Goal: Information Seeking & Learning: Learn about a topic

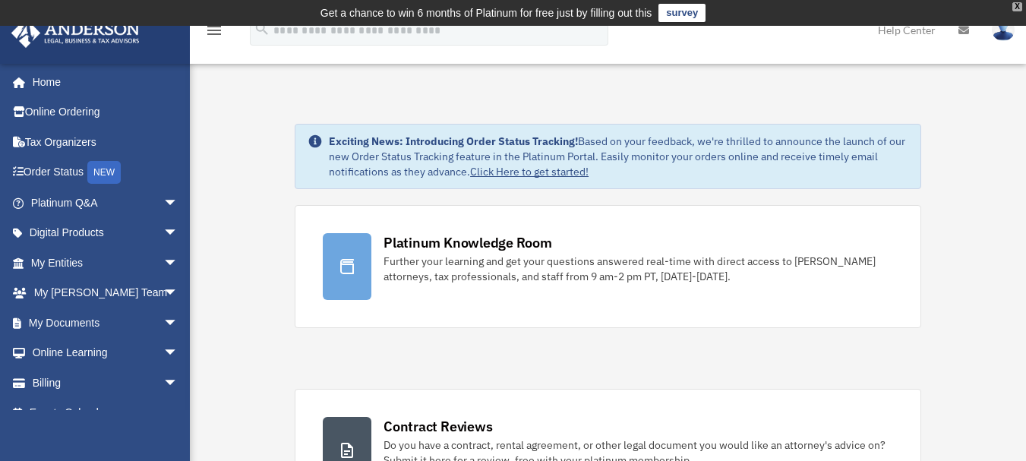
click at [1016, 9] on div "X" at bounding box center [1017, 6] width 10 height 9
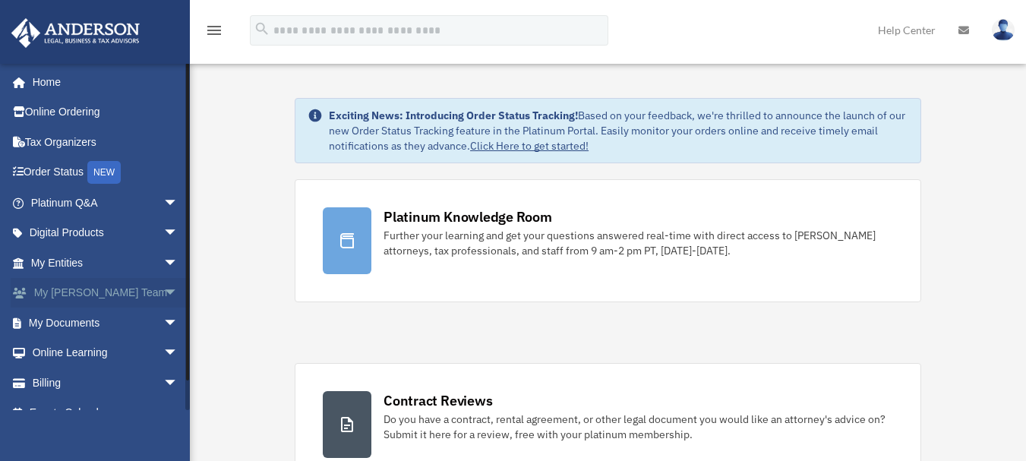
click at [163, 290] on span "arrow_drop_down" at bounding box center [178, 293] width 30 height 31
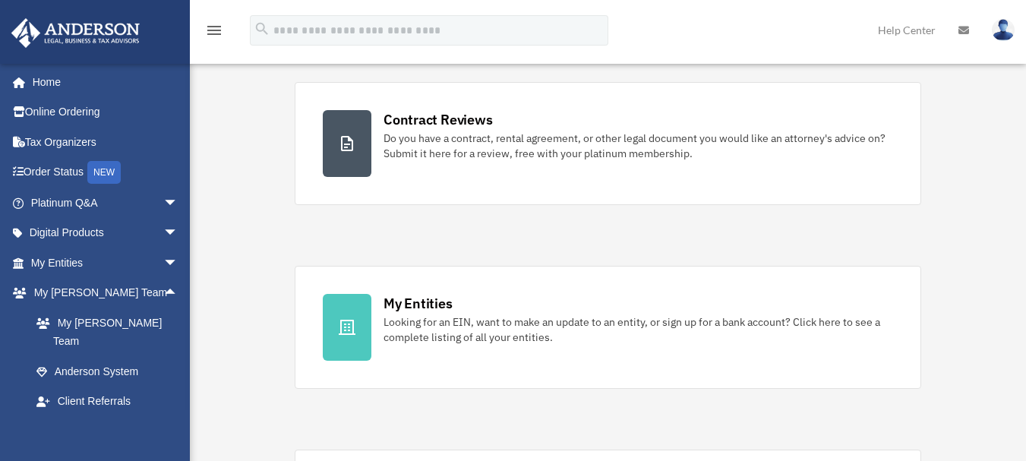
scroll to position [277, 0]
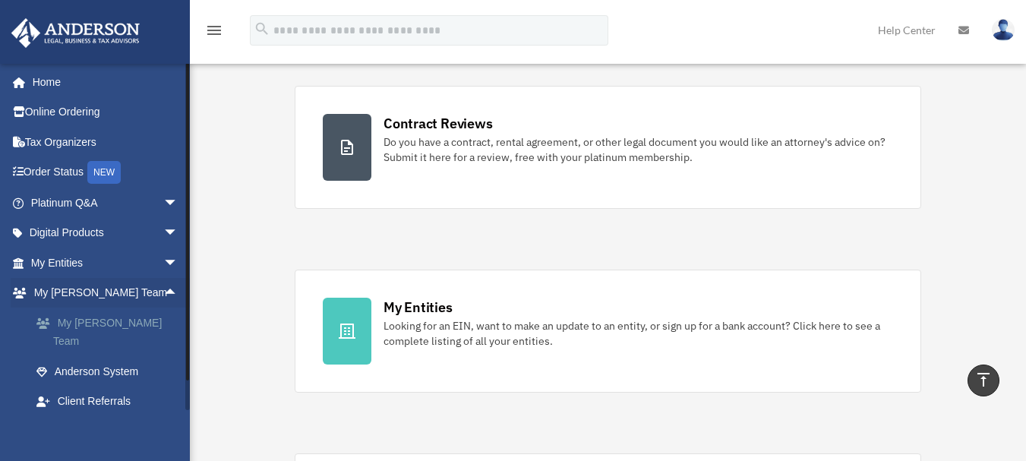
click at [90, 326] on link "My [PERSON_NAME] Team" at bounding box center [111, 332] width 180 height 49
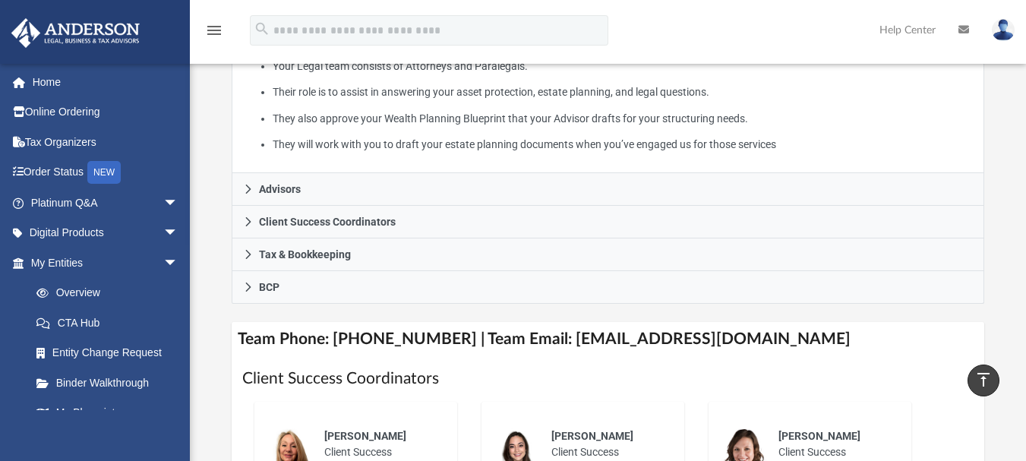
scroll to position [388, 0]
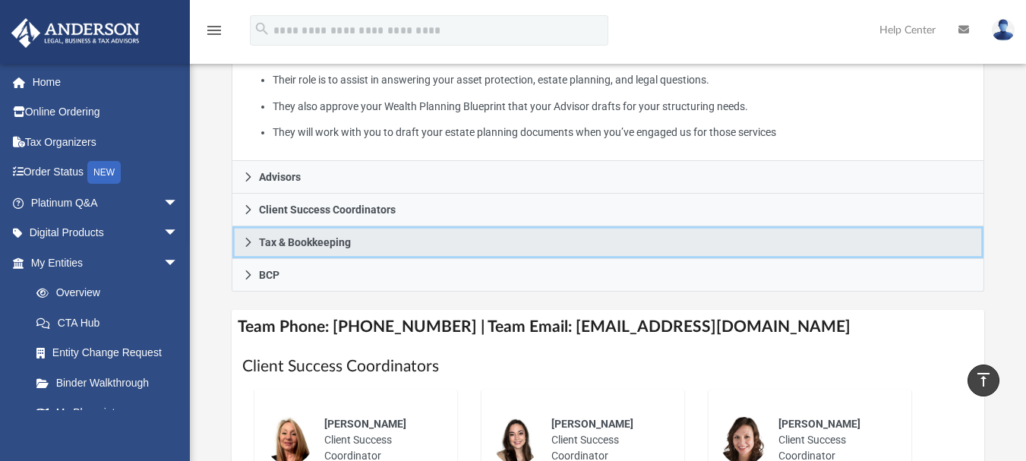
click at [505, 226] on link "Tax & Bookkeeping" at bounding box center [608, 242] width 752 height 33
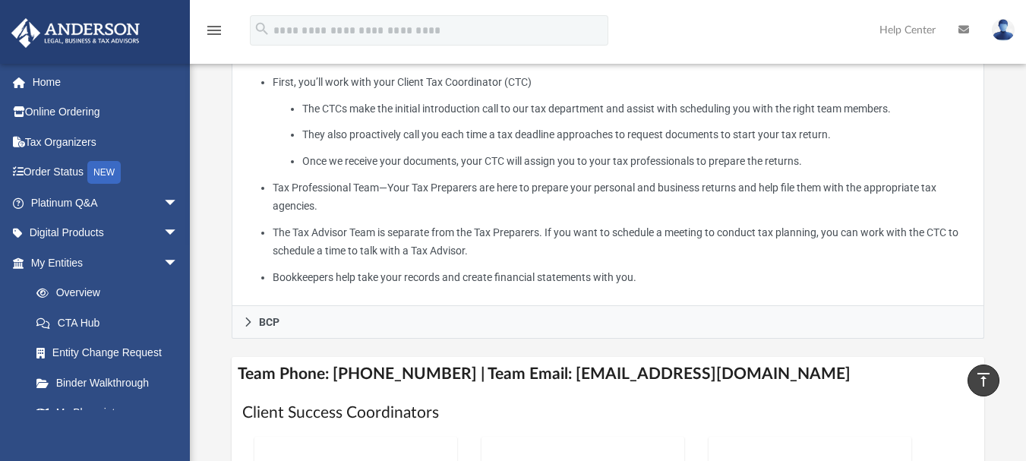
scroll to position [547, 0]
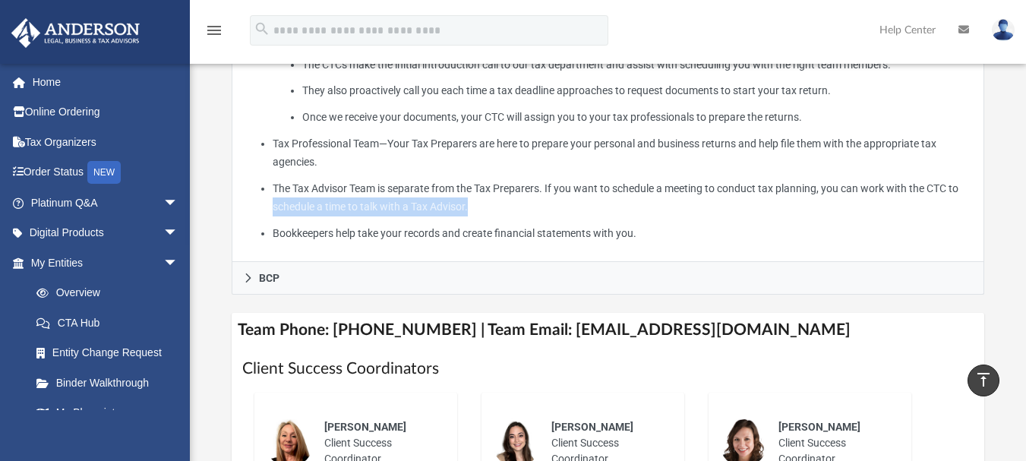
drag, startPoint x: 1021, startPoint y: 167, endPoint x: 1016, endPoint y: 184, distance: 17.5
click at [1016, 184] on div "Who is on my team and who will I work with: While a client of Anderson you will…" at bounding box center [608, 313] width 836 height 1542
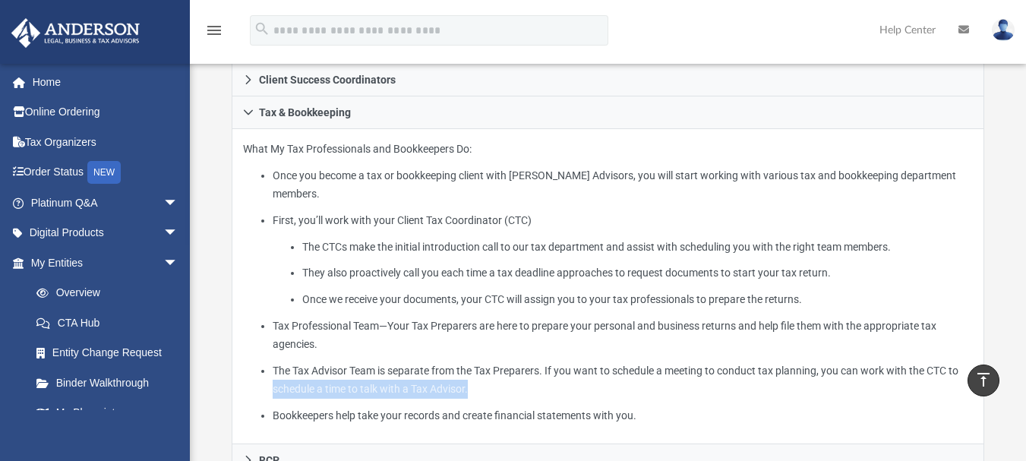
scroll to position [368, 0]
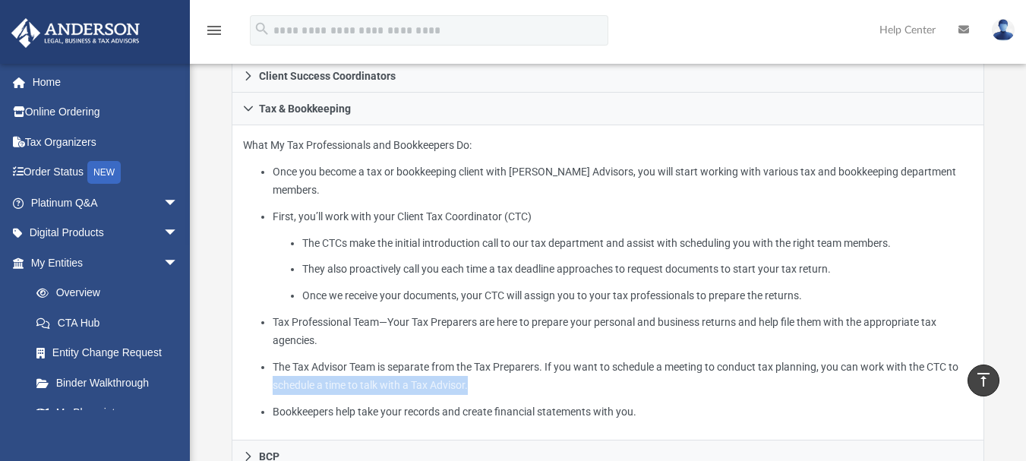
drag, startPoint x: 1017, startPoint y: 109, endPoint x: 989, endPoint y: 191, distance: 86.7
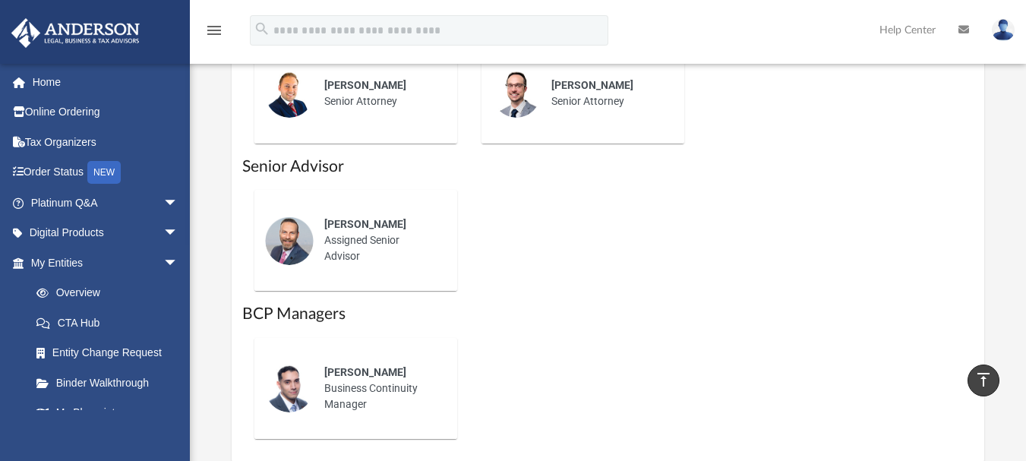
scroll to position [1146, 0]
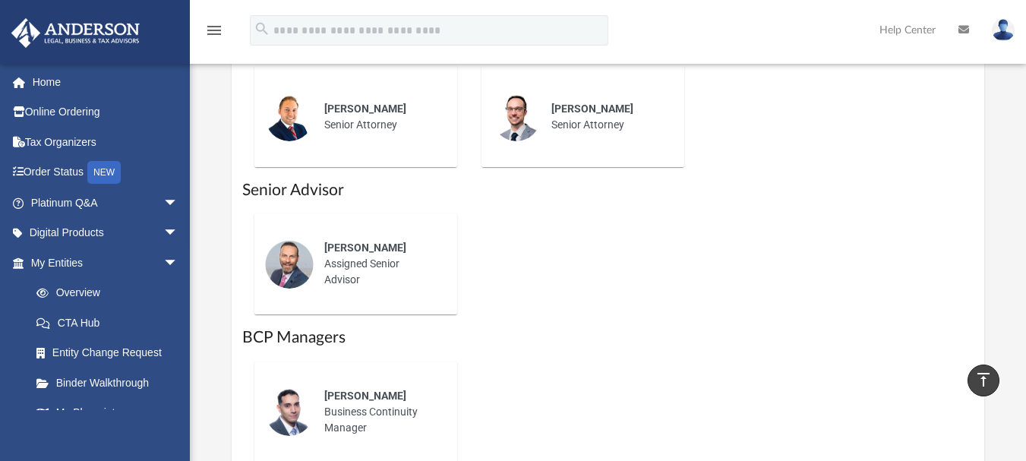
drag, startPoint x: 1005, startPoint y: 303, endPoint x: 1005, endPoint y: 268, distance: 34.9
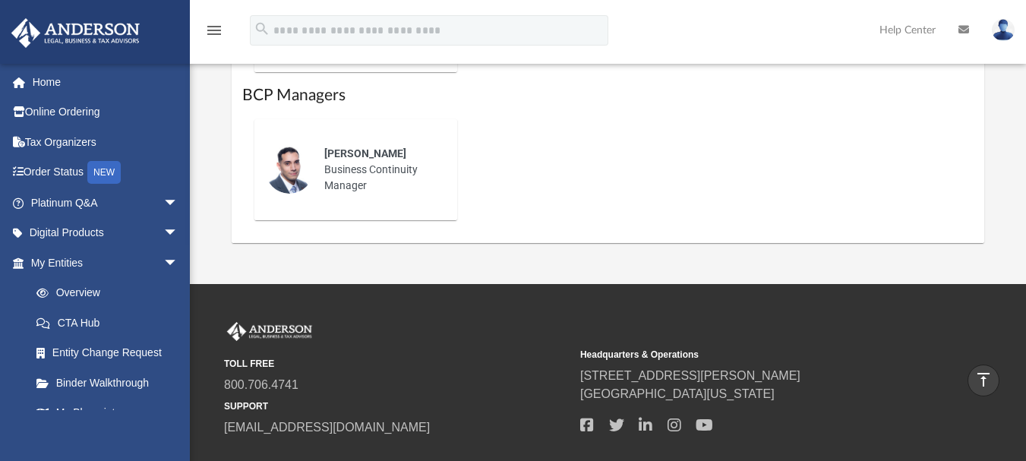
scroll to position [1364, 0]
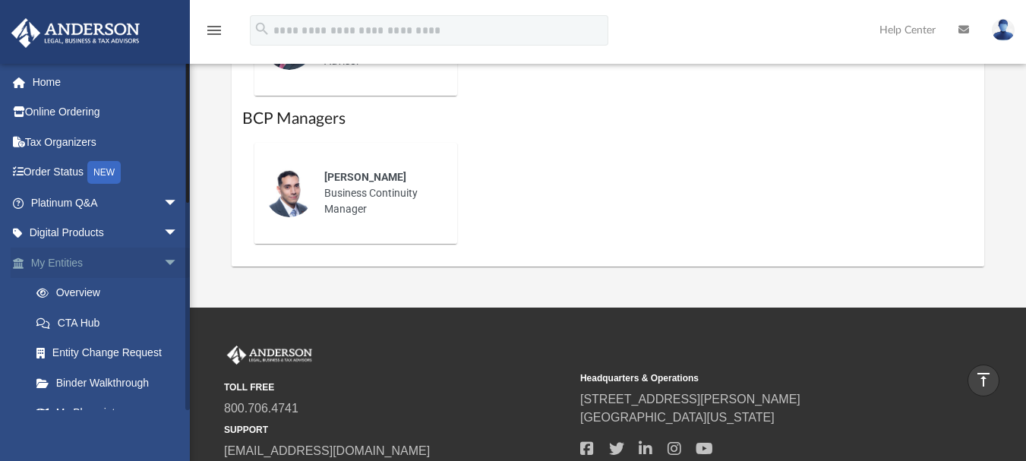
click at [131, 259] on link "My Entities arrow_drop_down" at bounding box center [106, 263] width 191 height 30
click at [163, 260] on span "arrow_drop_down" at bounding box center [178, 263] width 30 height 31
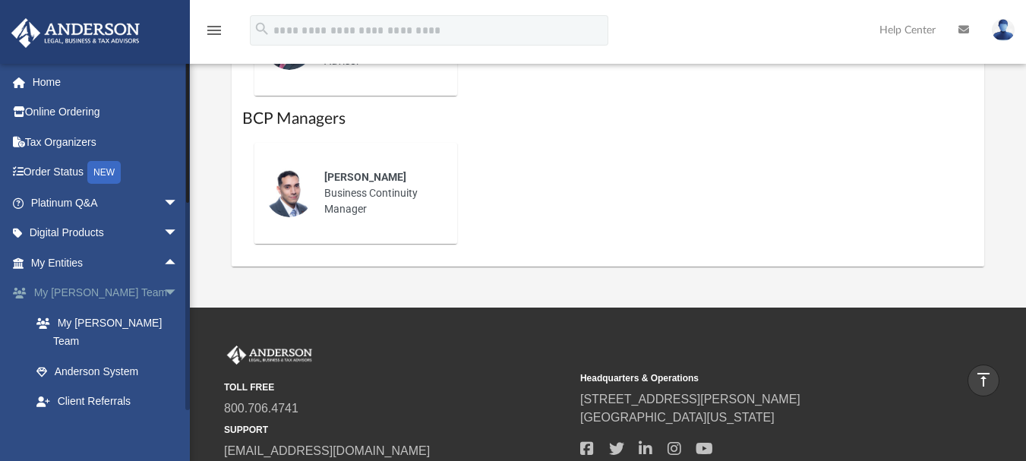
click at [163, 292] on span "arrow_drop_down" at bounding box center [178, 293] width 30 height 31
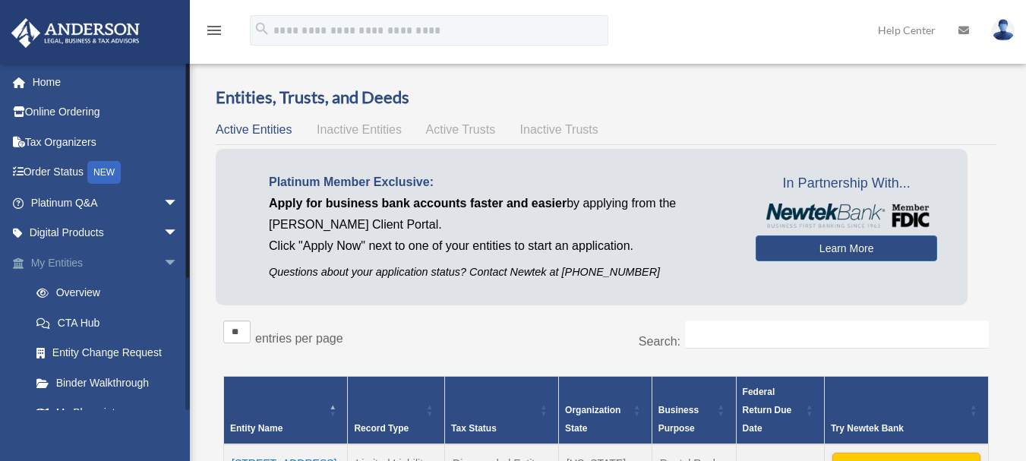
click at [163, 267] on span "arrow_drop_down" at bounding box center [178, 263] width 30 height 31
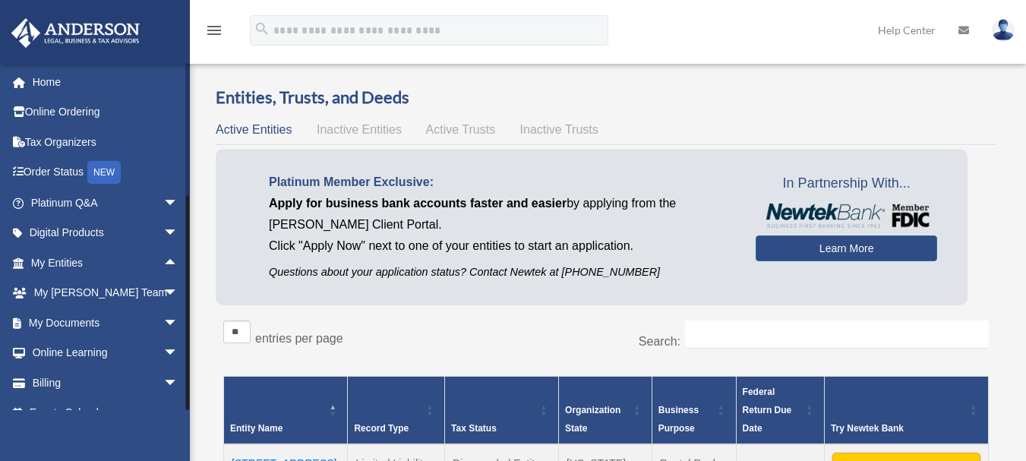
scroll to position [21, 0]
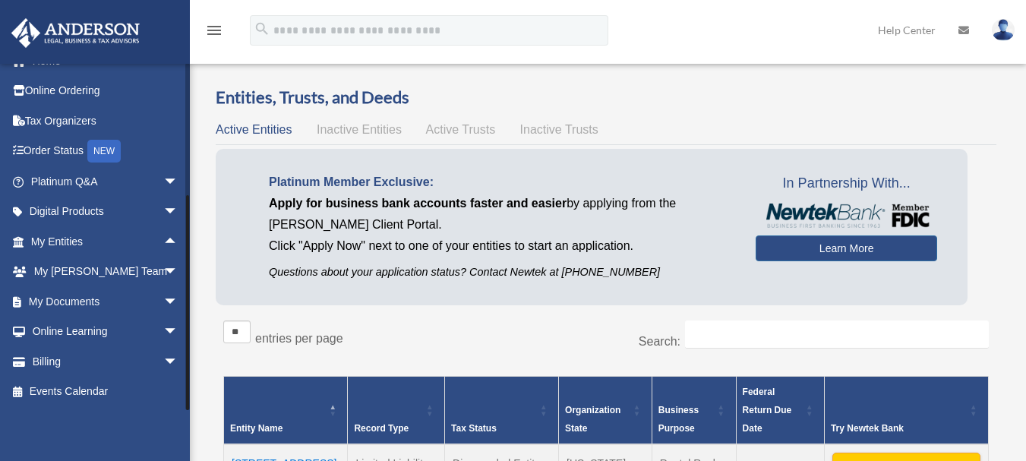
drag, startPoint x: 186, startPoint y: 365, endPoint x: 185, endPoint y: 377, distance: 11.4
click at [185, 377] on div at bounding box center [187, 236] width 5 height 347
click at [140, 298] on link "My Documents arrow_drop_down" at bounding box center [106, 301] width 191 height 30
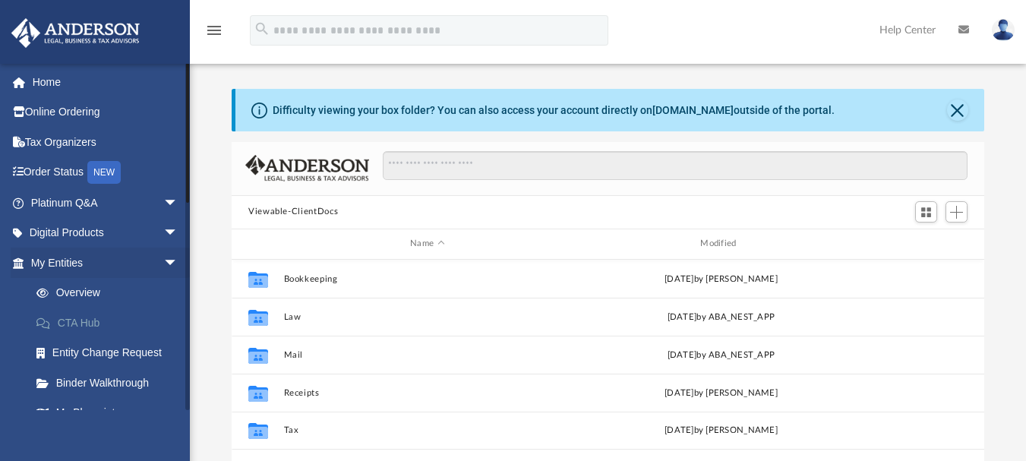
scroll to position [334, 741]
click at [163, 262] on span "arrow_drop_down" at bounding box center [178, 263] width 30 height 31
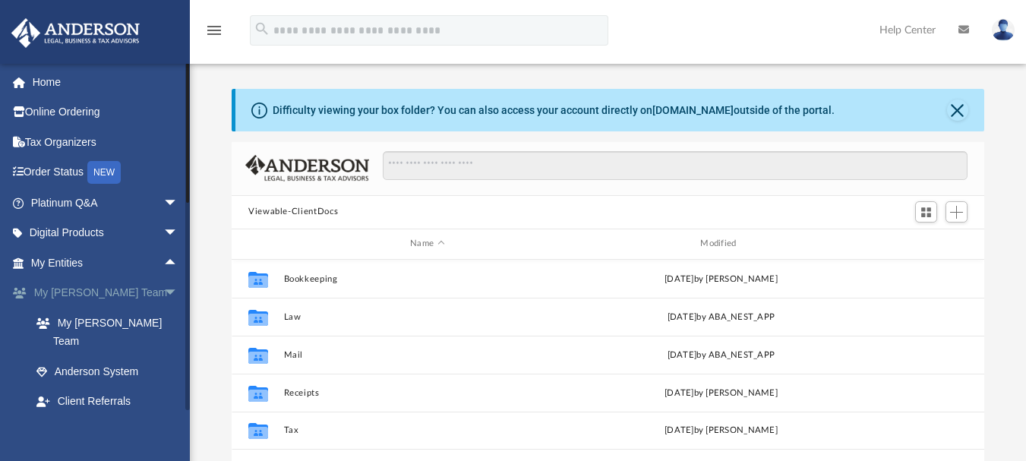
click at [163, 292] on span "arrow_drop_down" at bounding box center [178, 293] width 30 height 31
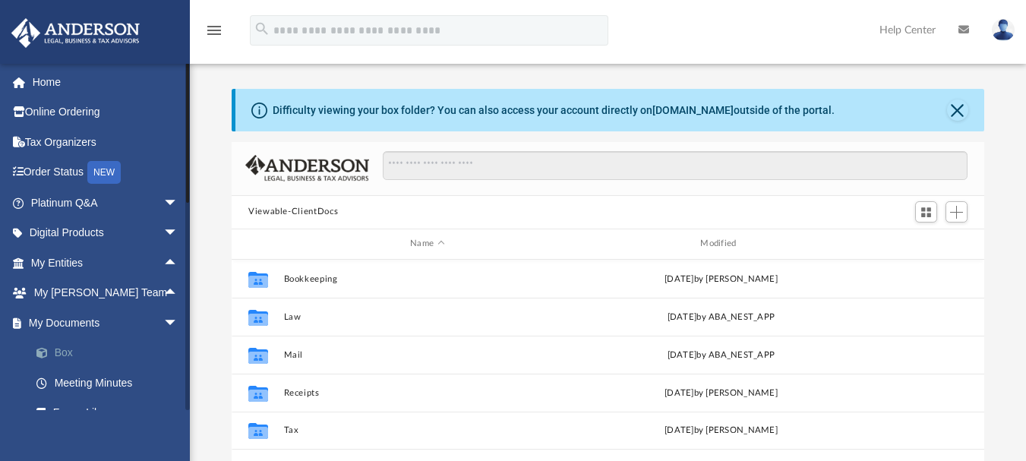
click at [76, 354] on link "Box" at bounding box center [111, 353] width 180 height 30
click at [58, 352] on link "Box" at bounding box center [111, 353] width 180 height 30
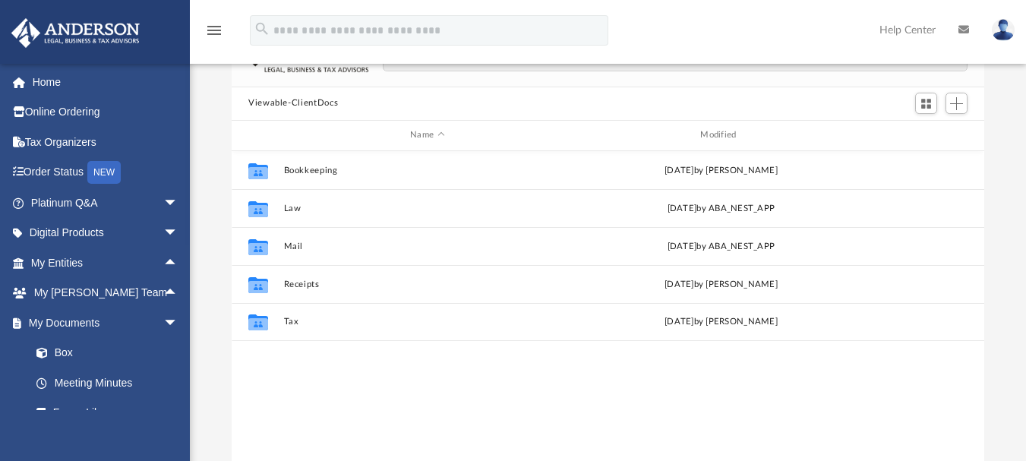
scroll to position [116, 0]
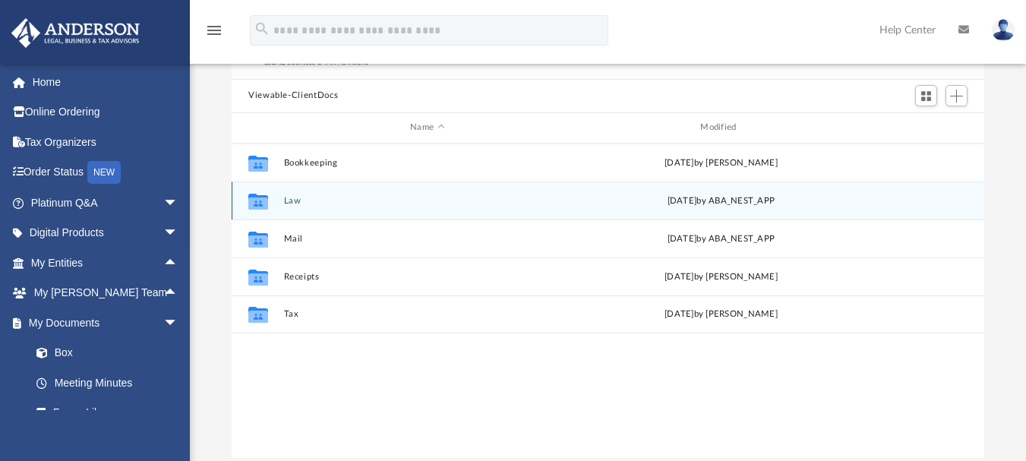
click at [282, 201] on div "Collaborated Folder Law Thu Aug 14 2025 by ABA_NEST_APP" at bounding box center [608, 200] width 752 height 38
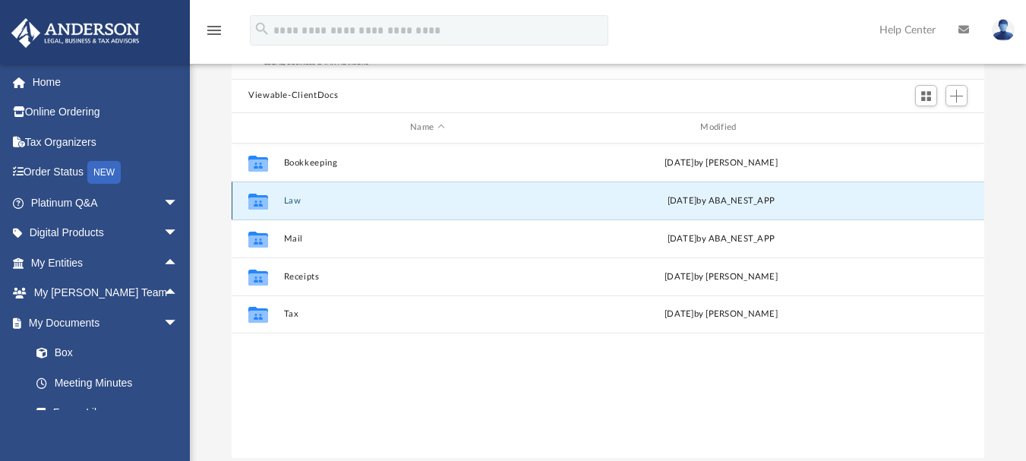
click at [261, 199] on icon "grid" at bounding box center [258, 203] width 20 height 12
click at [292, 204] on button "Law" at bounding box center [427, 200] width 287 height 10
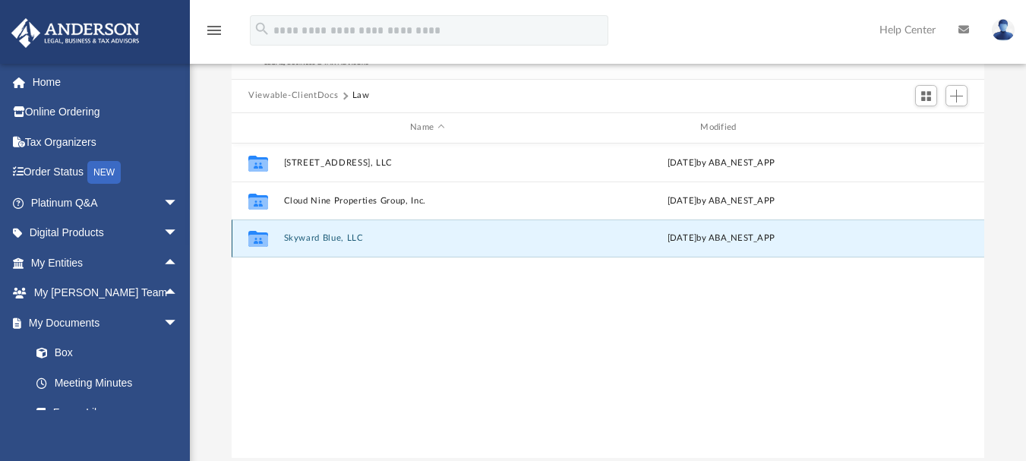
click at [325, 235] on button "Skyward Blue, LLC" at bounding box center [427, 238] width 287 height 10
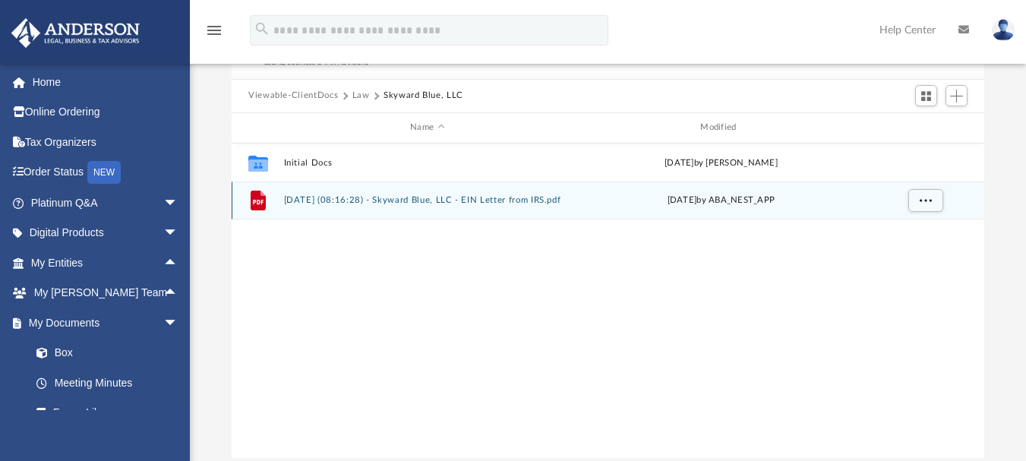
click at [393, 200] on button "2025.08.05 (08:16:28) - Skyward Blue, LLC - EIN Letter from IRS.pdf" at bounding box center [427, 200] width 287 height 10
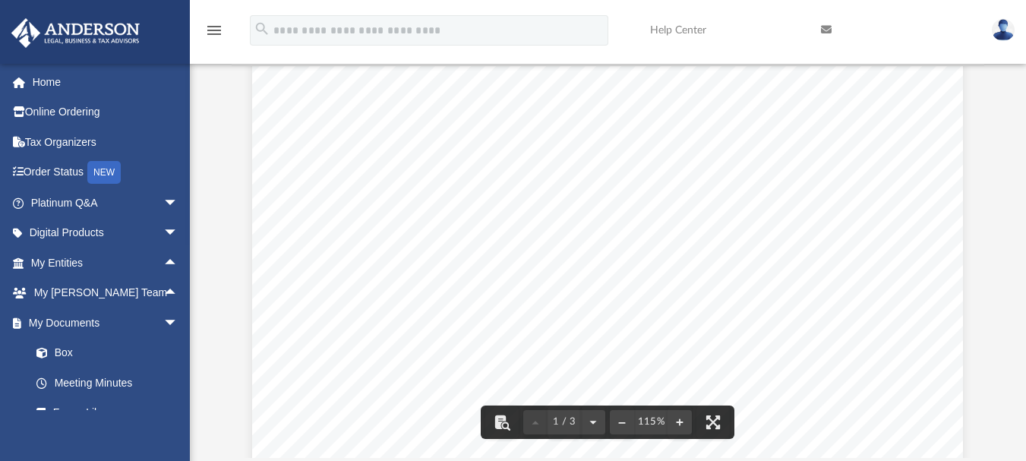
scroll to position [0, 0]
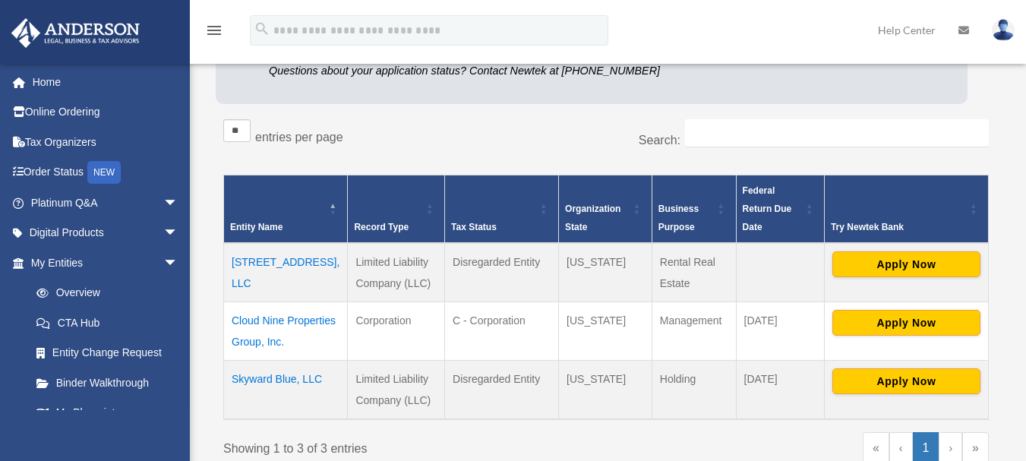
scroll to position [220, 0]
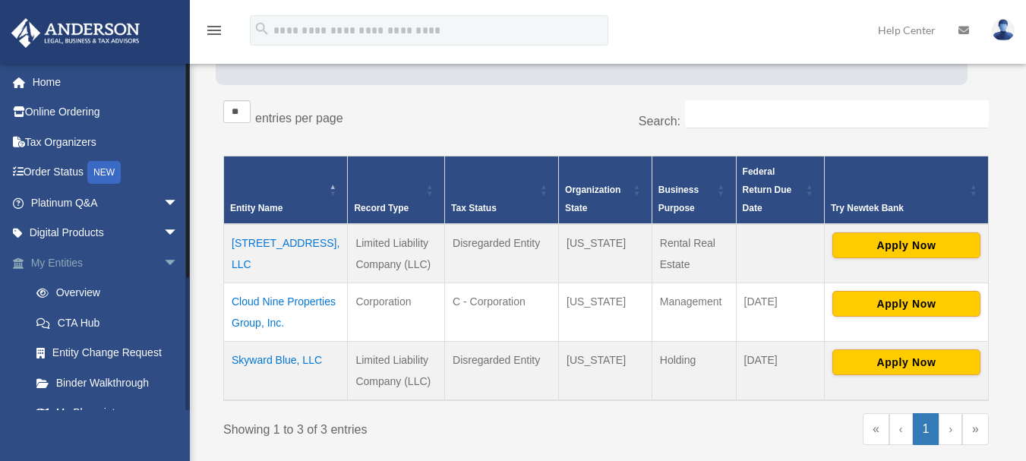
click at [163, 263] on span "arrow_drop_down" at bounding box center [178, 263] width 30 height 31
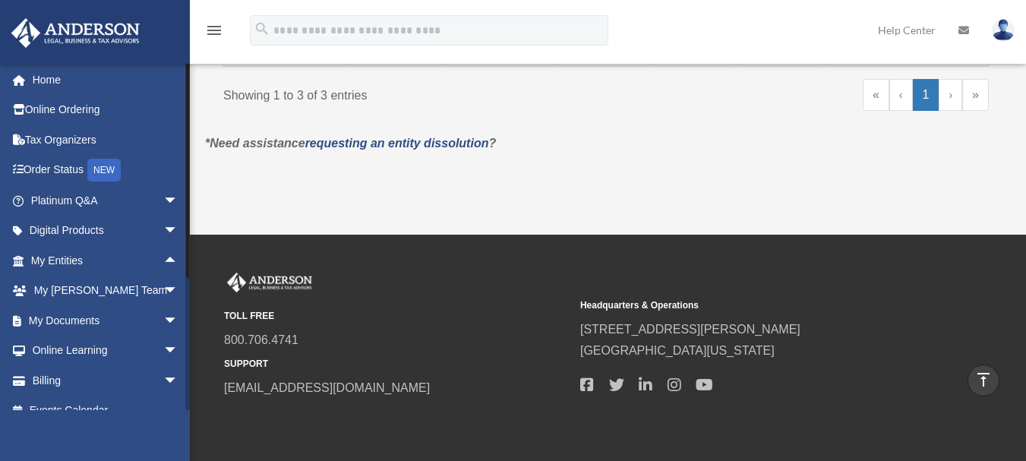
scroll to position [0, 0]
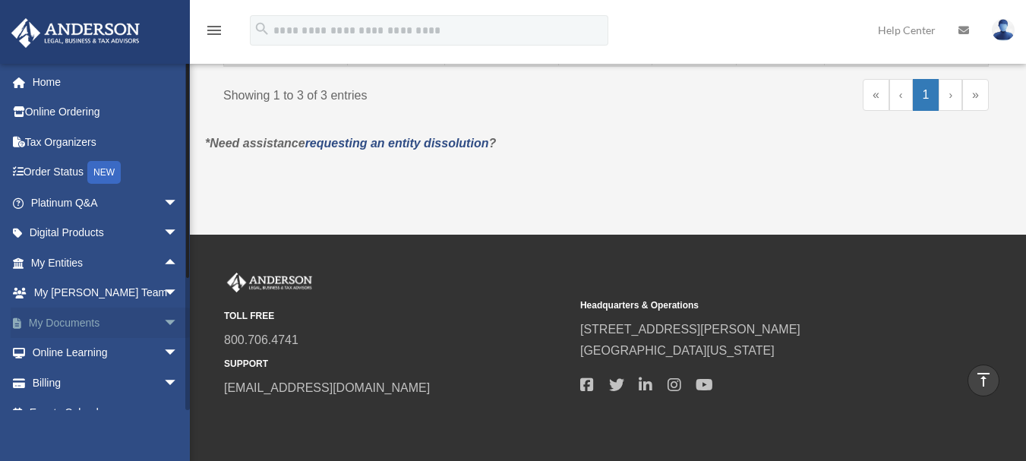
click at [163, 316] on span "arrow_drop_down" at bounding box center [178, 323] width 30 height 31
click at [62, 355] on link "Box" at bounding box center [111, 353] width 180 height 30
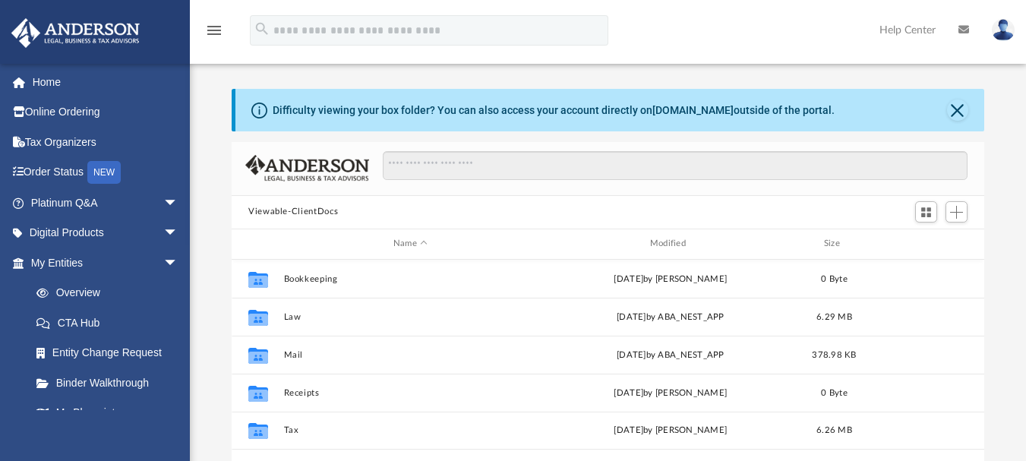
scroll to position [334, 741]
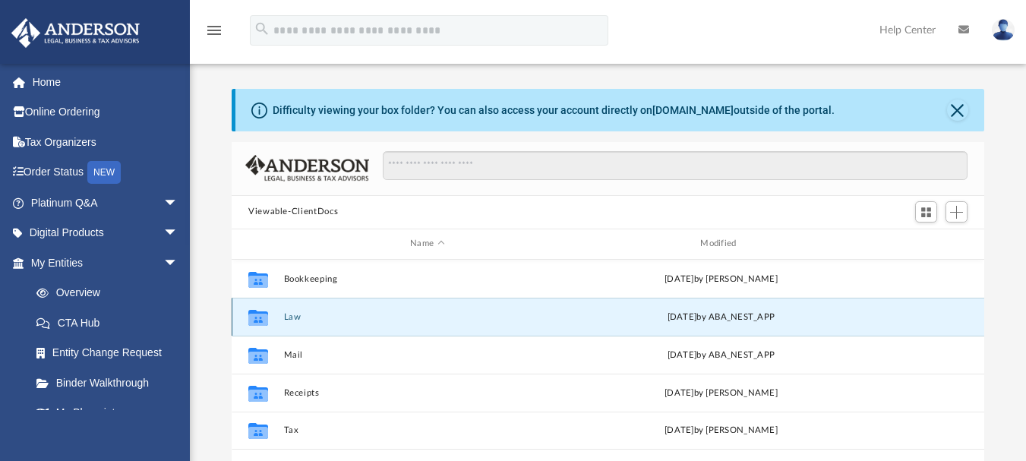
click at [295, 320] on button "Law" at bounding box center [427, 316] width 287 height 10
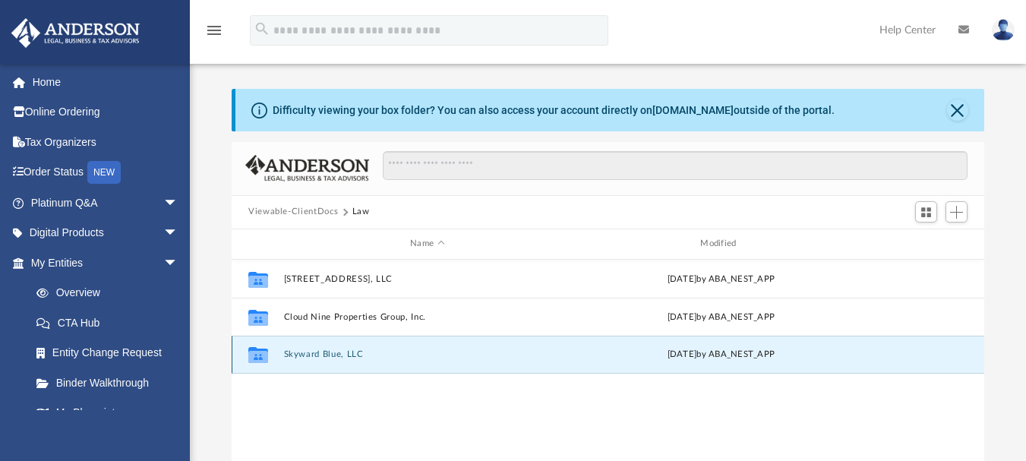
click at [304, 355] on button "Skyward Blue, LLC" at bounding box center [427, 354] width 287 height 10
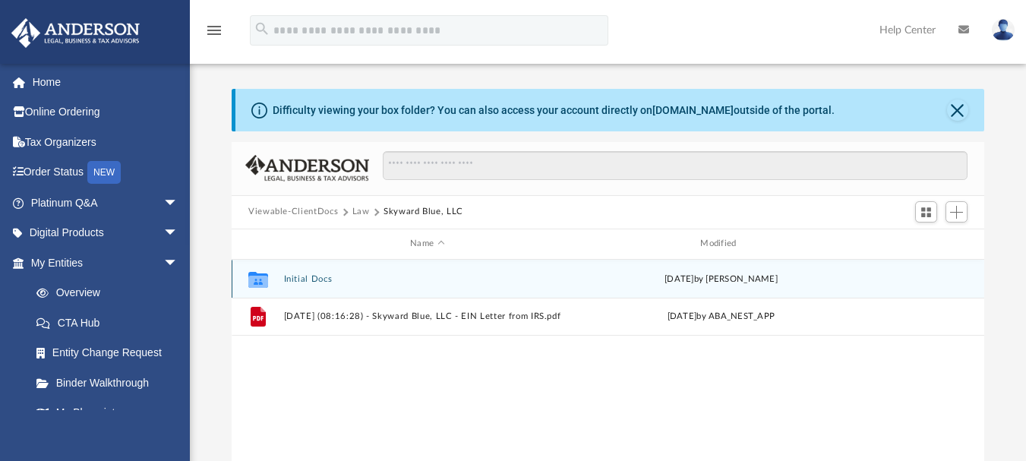
click at [317, 278] on button "Initial Docs" at bounding box center [427, 278] width 287 height 10
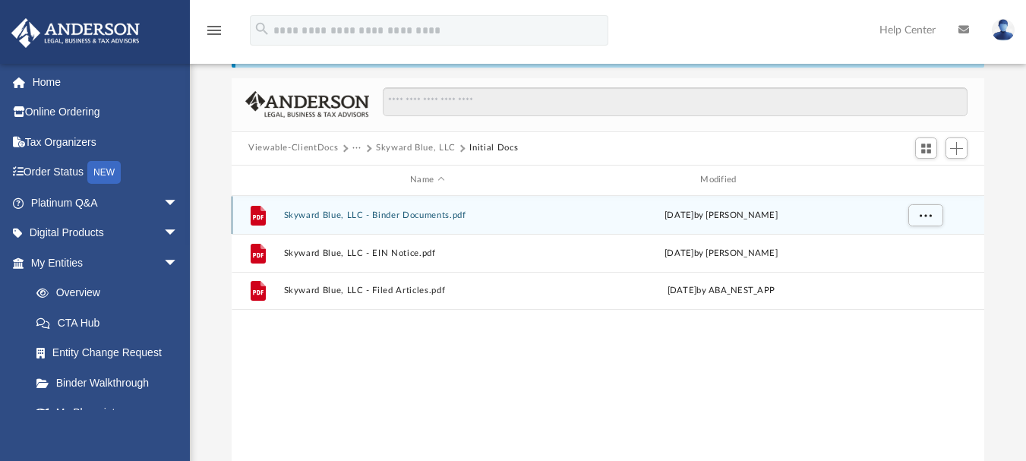
scroll to position [59, 0]
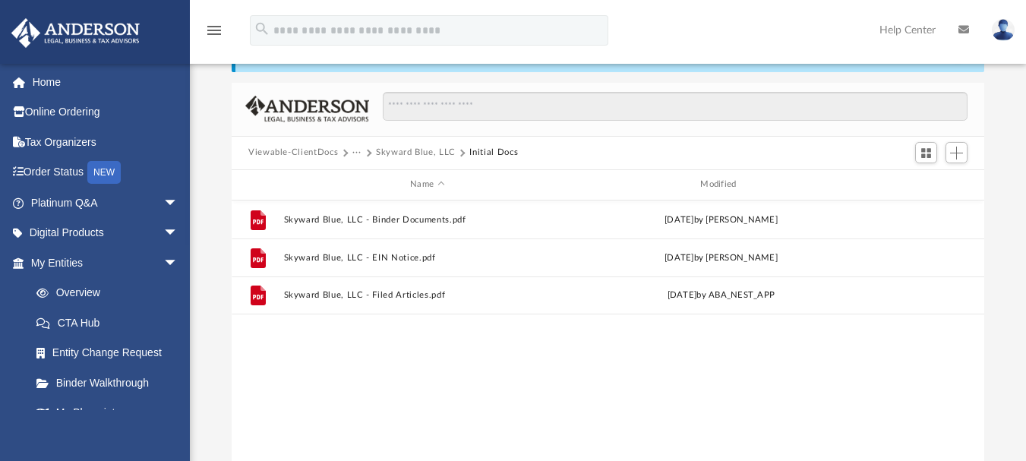
click at [190, 173] on div "Difficulty viewing your box folder? You can also access your account directly o…" at bounding box center [608, 272] width 836 height 485
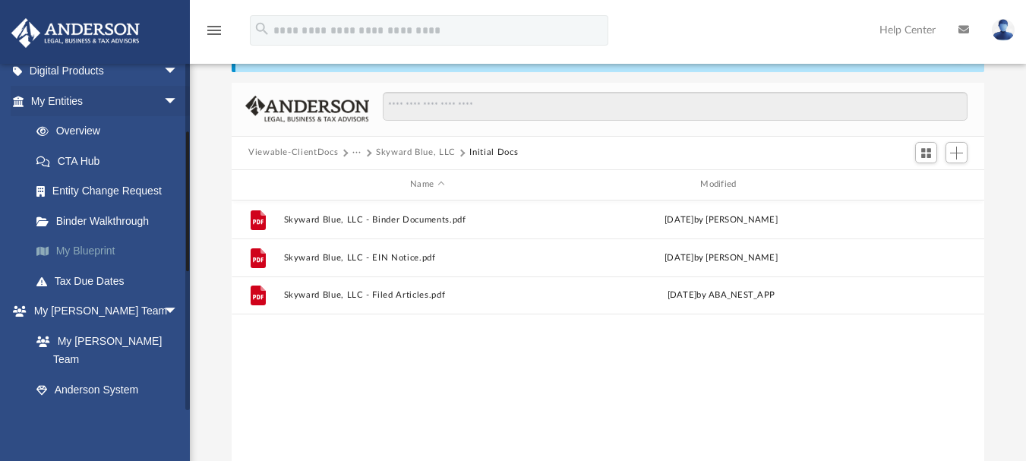
scroll to position [169, 0]
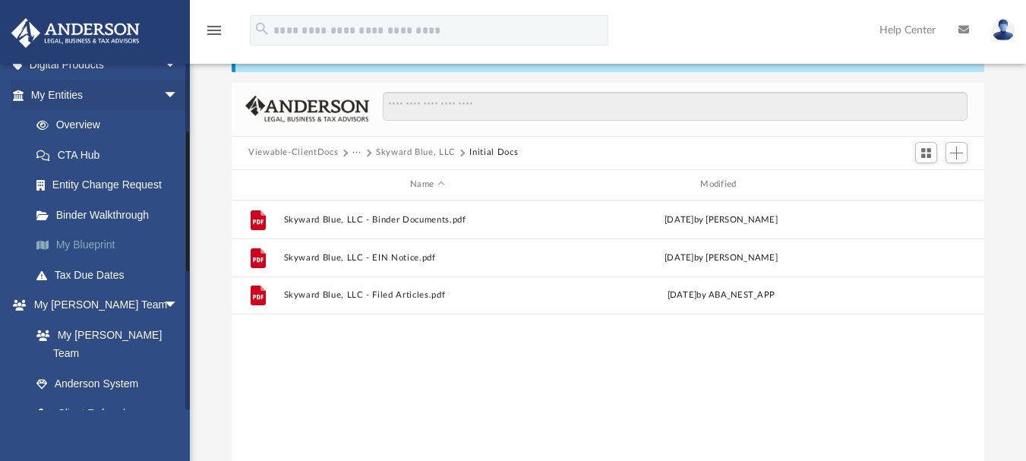
drag, startPoint x: 187, startPoint y: 180, endPoint x: 181, endPoint y: 250, distance: 70.1
click at [181, 250] on div "jkabdalla@gmail.com Sign Out jkabdalla@gmail.com Home Online Ordering Tax Organ…" at bounding box center [95, 236] width 190 height 347
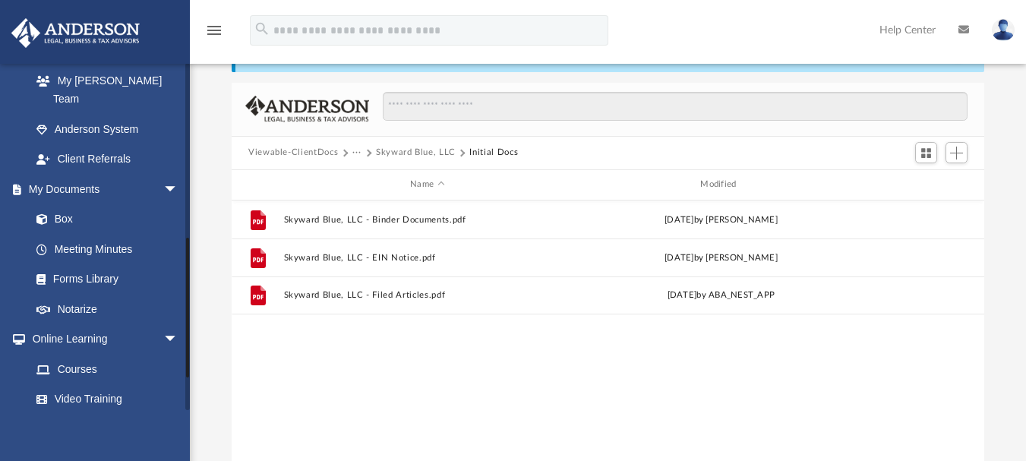
scroll to position [418, 0]
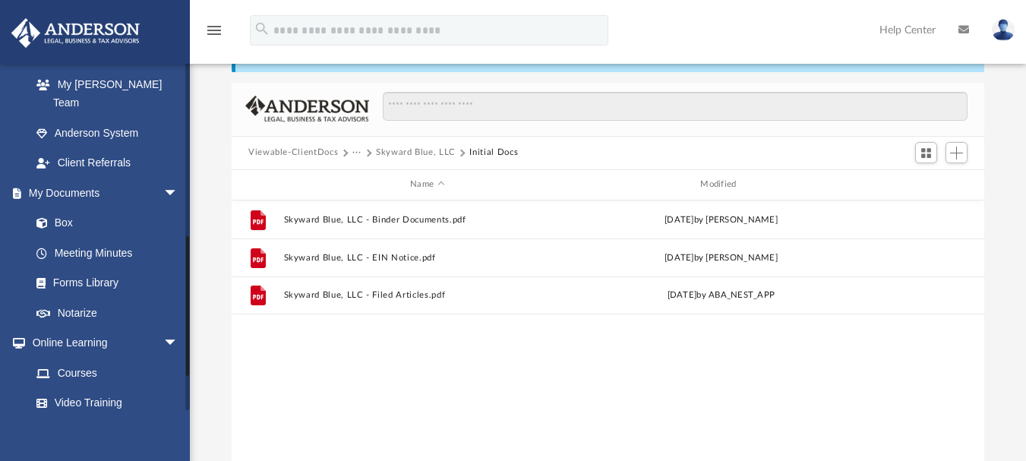
drag, startPoint x: 186, startPoint y: 289, endPoint x: 185, endPoint y: 306, distance: 17.5
click at [185, 306] on div "jkabdalla@gmail.com Sign Out jkabdalla@gmail.com Home Online Ordering Tax Organ…" at bounding box center [95, 236] width 190 height 347
click at [92, 269] on link "Forms Library" at bounding box center [111, 283] width 180 height 30
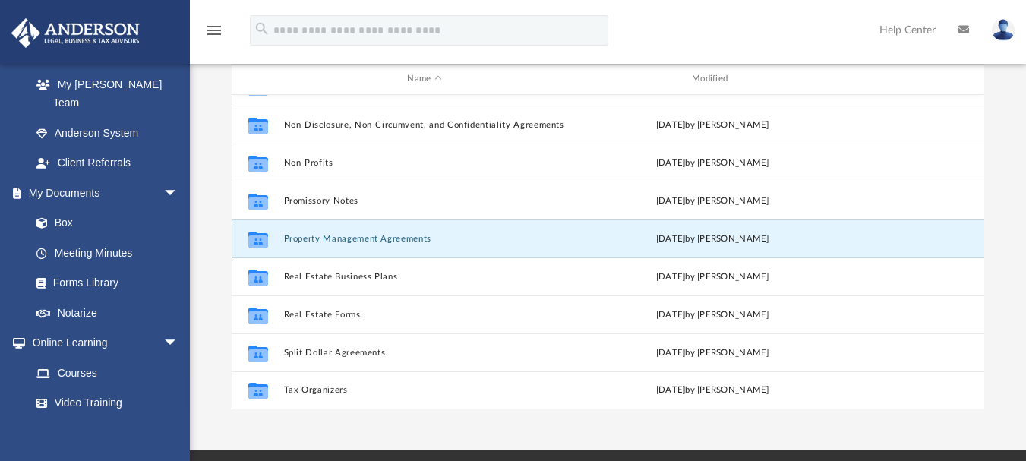
scroll to position [120, 0]
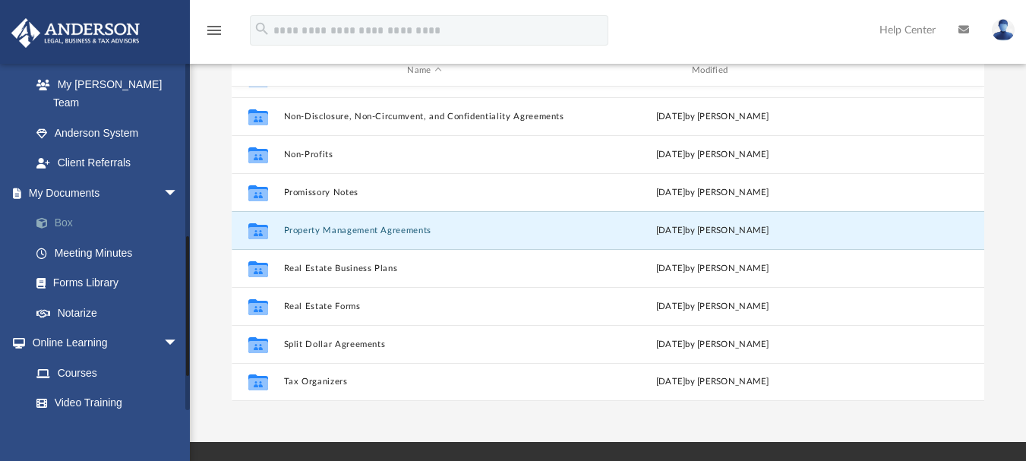
click at [89, 208] on link "Box" at bounding box center [111, 223] width 180 height 30
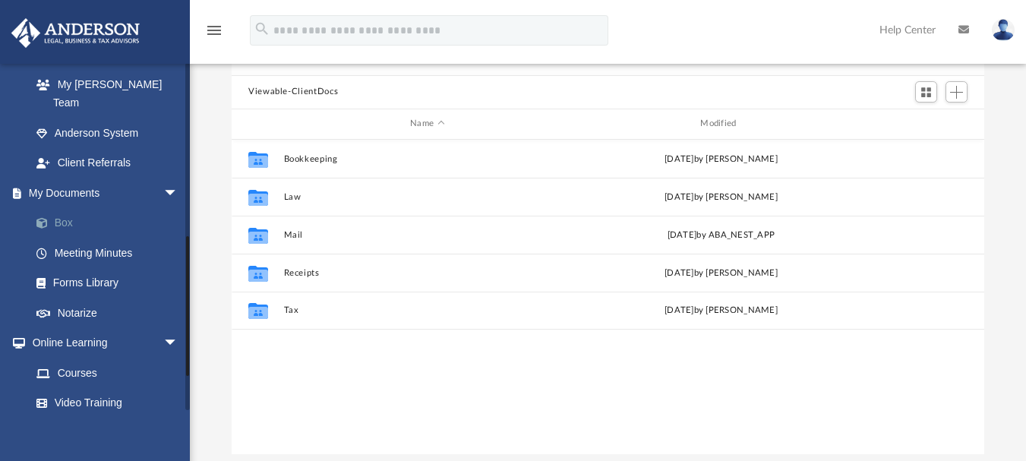
scroll to position [334, 741]
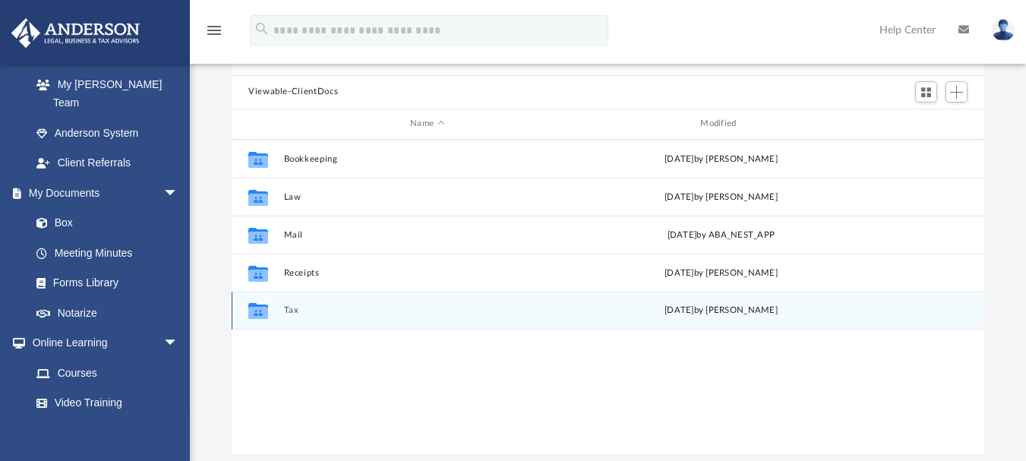
click at [289, 306] on button "Tax" at bounding box center [427, 310] width 287 height 10
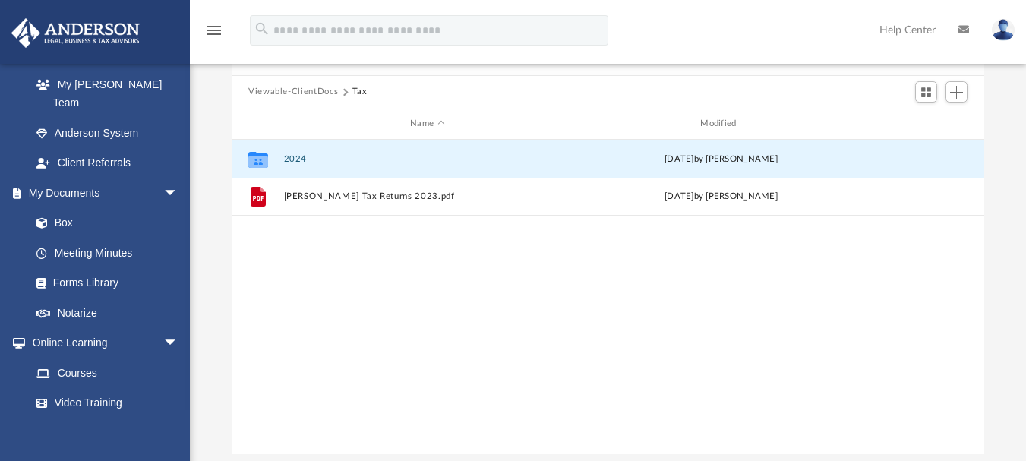
click at [291, 158] on button "2024" at bounding box center [427, 158] width 287 height 10
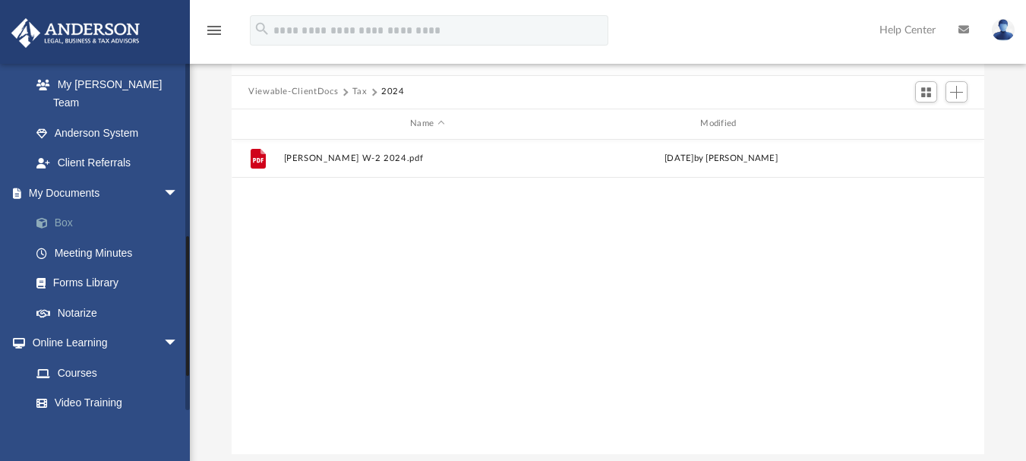
click at [63, 208] on link "Box" at bounding box center [111, 223] width 180 height 30
click at [330, 90] on button "Viewable-ClientDocs" at bounding box center [293, 92] width 90 height 14
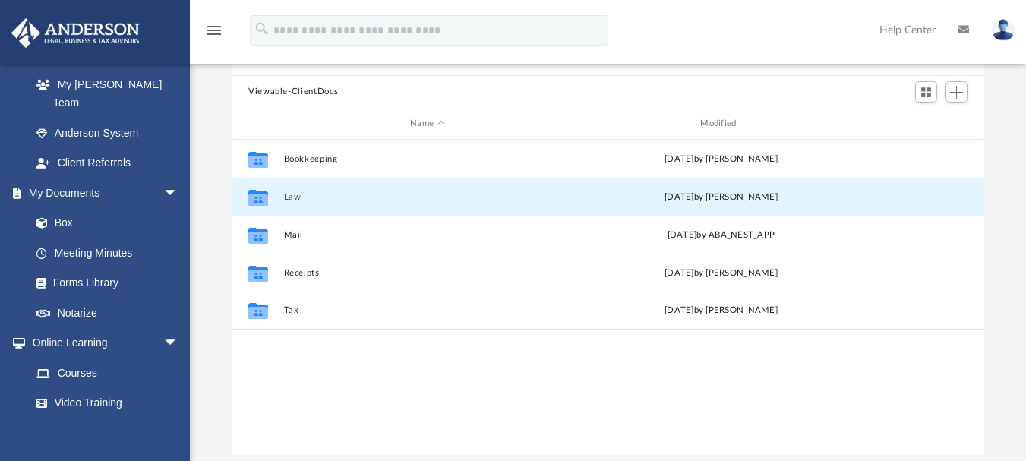
click at [295, 194] on button "Law" at bounding box center [427, 196] width 287 height 10
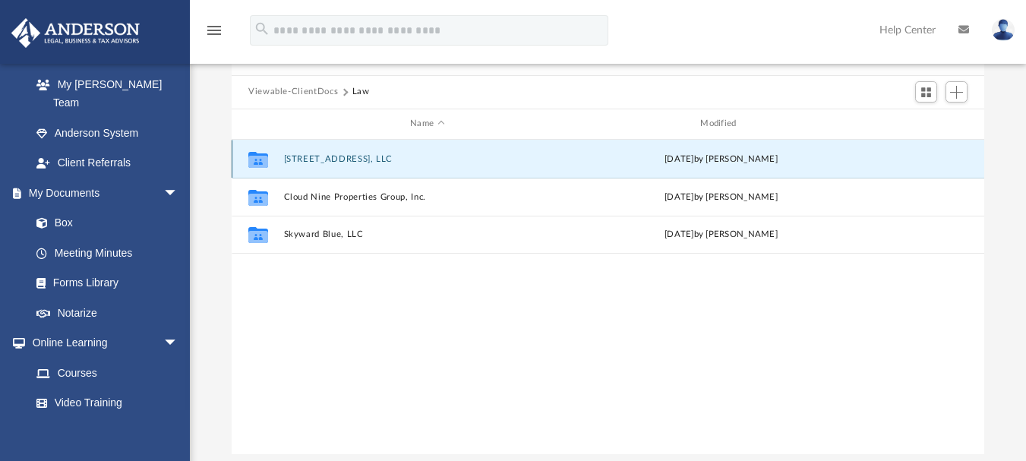
click at [311, 156] on button "1009 Boulevard, LLC" at bounding box center [427, 158] width 287 height 10
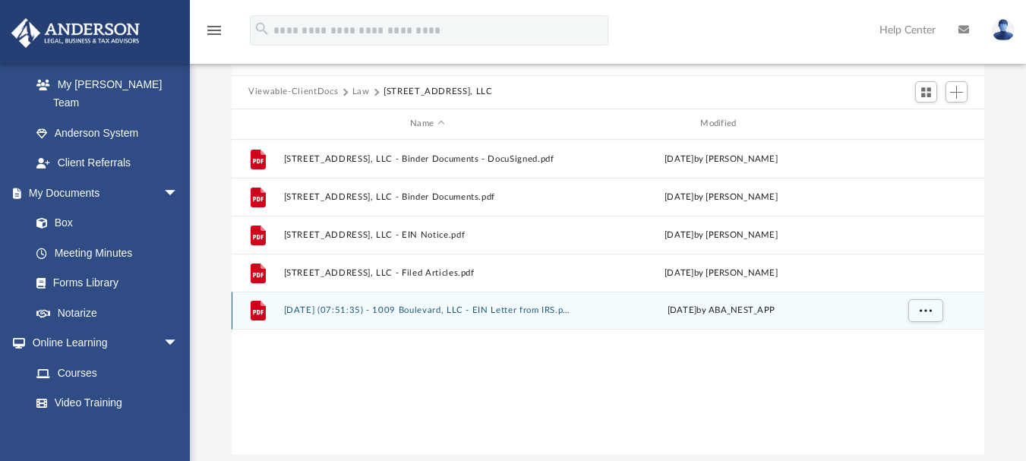
click at [378, 308] on button "2025.08.07 (07:51:35) - 1009 Boulevard, LLC - EIN Letter from IRS.pdf" at bounding box center [427, 310] width 287 height 10
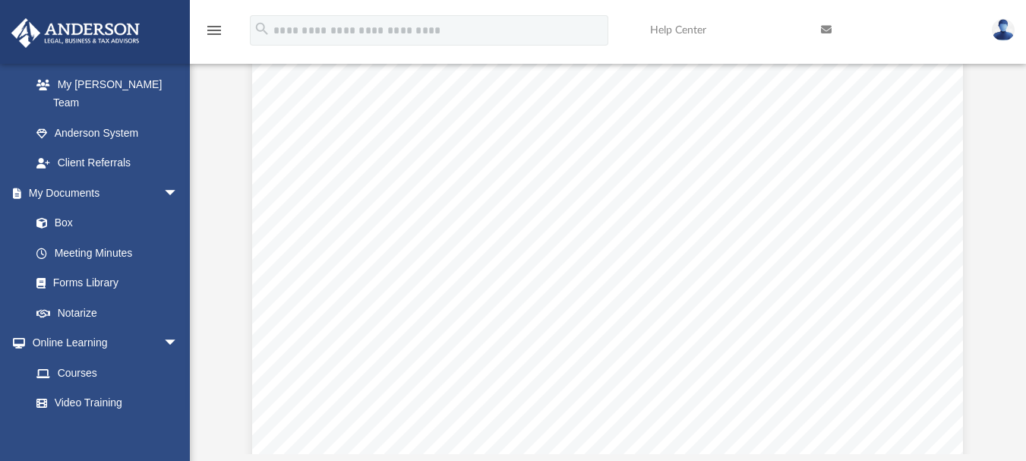
scroll to position [0, 0]
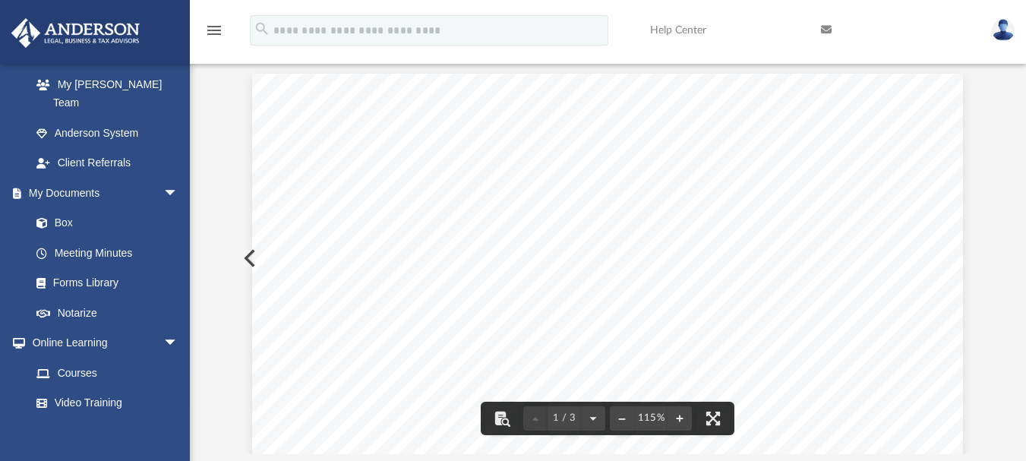
drag, startPoint x: 976, startPoint y: 110, endPoint x: 975, endPoint y: 198, distance: 88.1
click at [975, 198] on div "Viewable-ClientDocs Law 1009 Boulevard, LLC Name Modified File 1009 Boulevard, …" at bounding box center [608, 238] width 752 height 432
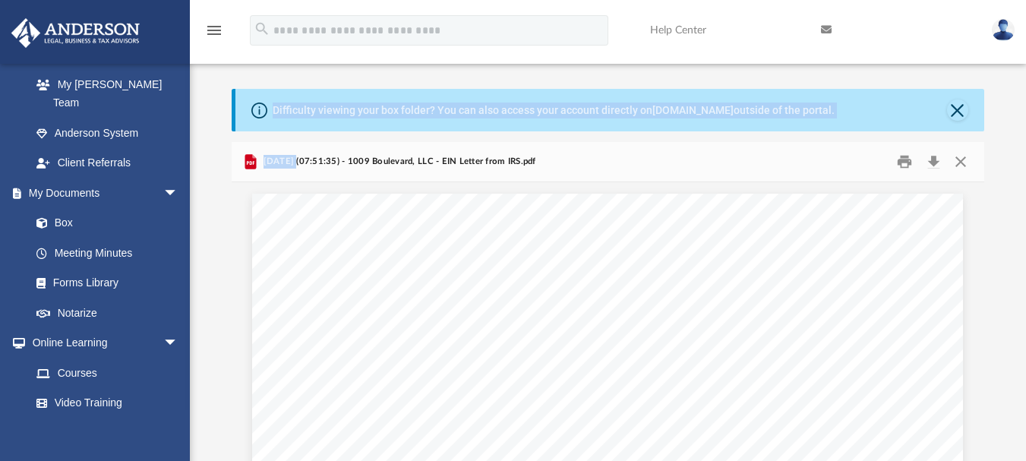
drag, startPoint x: 218, startPoint y: 87, endPoint x: 295, endPoint y: 144, distance: 96.1
click at [295, 144] on div "Difficulty viewing your box folder? You can also access your account directly o…" at bounding box center [608, 315] width 836 height 517
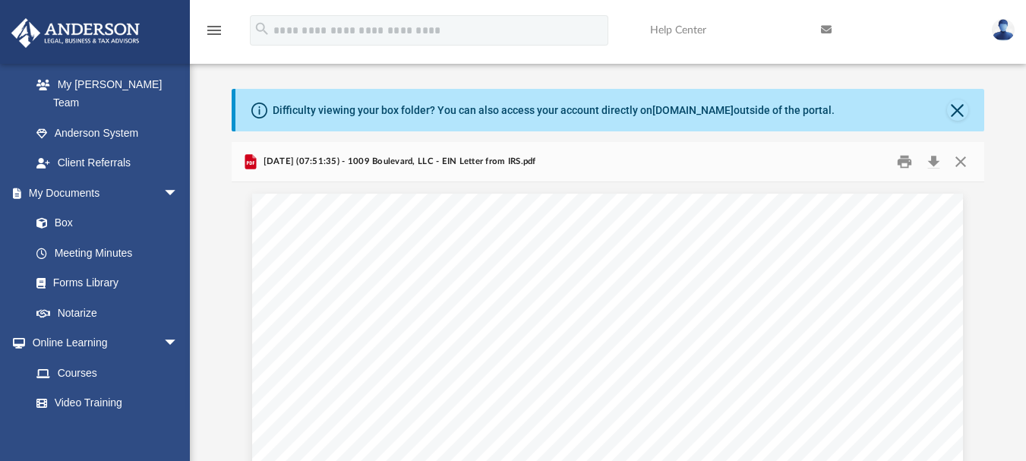
click at [210, 77] on div "Difficulty viewing your box folder? You can also access your account directly o…" at bounding box center [608, 315] width 836 height 517
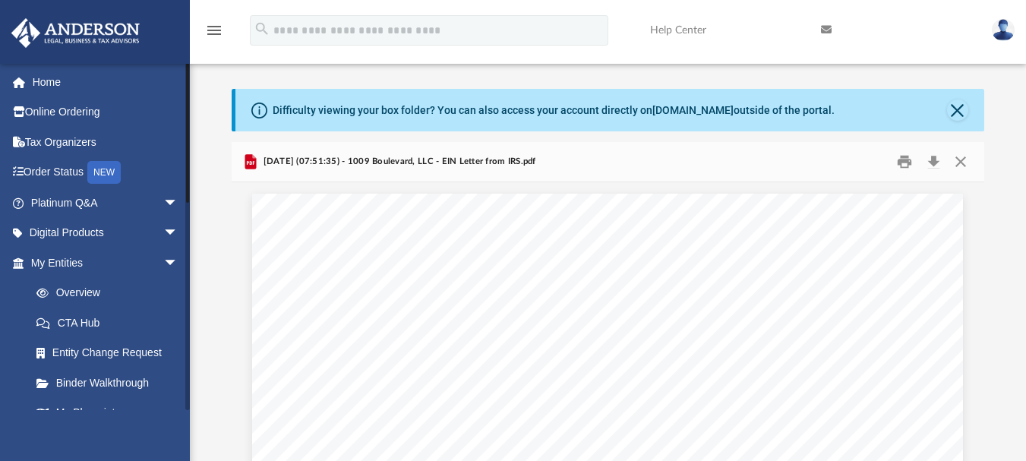
drag, startPoint x: 185, startPoint y: 260, endPoint x: 190, endPoint y: 51, distance: 209.6
click at [188, 41] on div "menu search Site Menu add jkabdalla@gmail.com My Profile Reset Password Logout …" at bounding box center [513, 307] width 1026 height 615
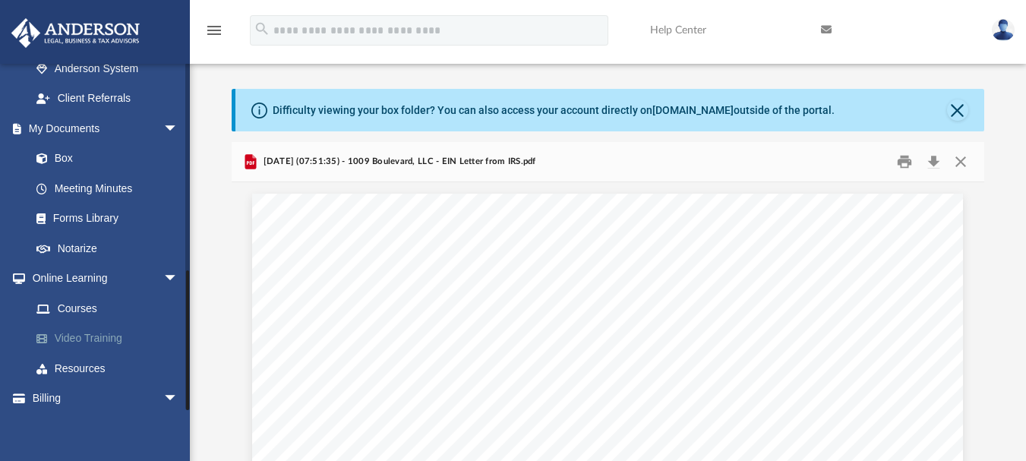
scroll to position [501, 0]
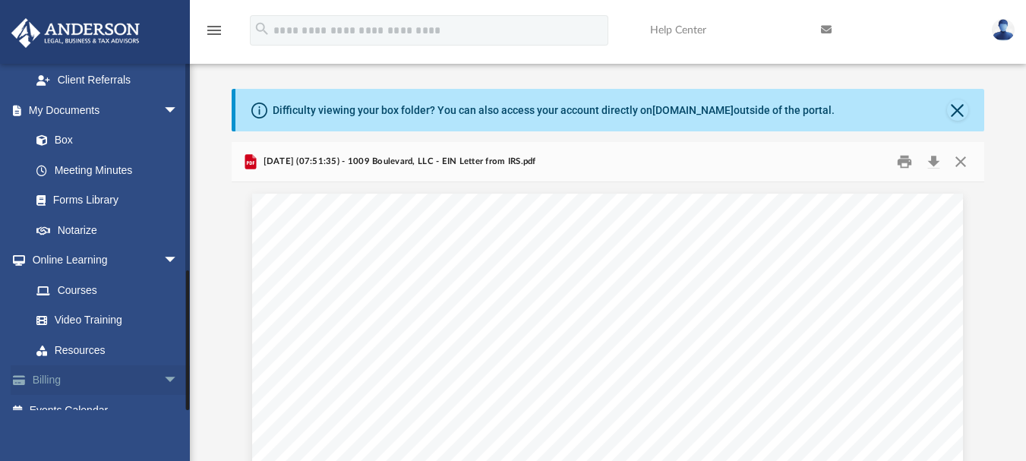
drag, startPoint x: 187, startPoint y: 96, endPoint x: 177, endPoint y: 369, distance: 273.5
click at [177, 369] on div "jkabdalla@gmail.com Sign Out jkabdalla@gmail.com Home Online Ordering Tax Organ…" at bounding box center [95, 236] width 190 height 347
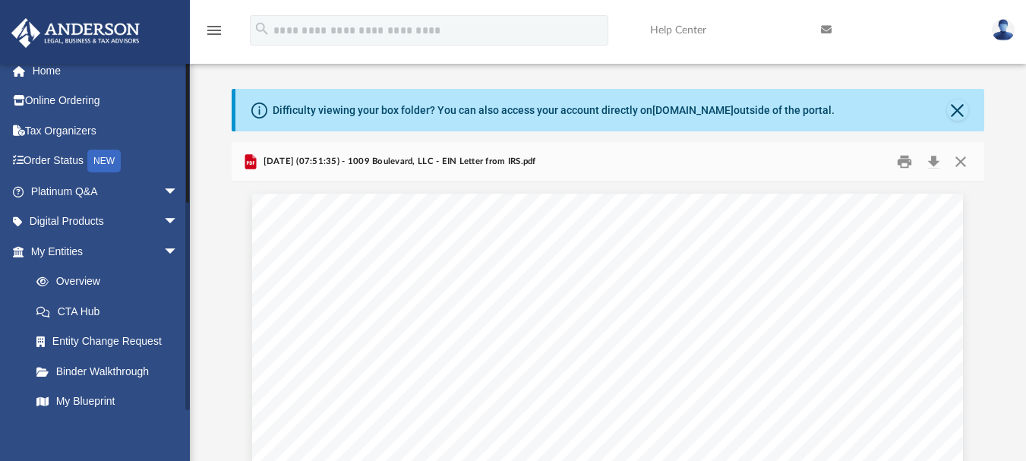
scroll to position [0, 0]
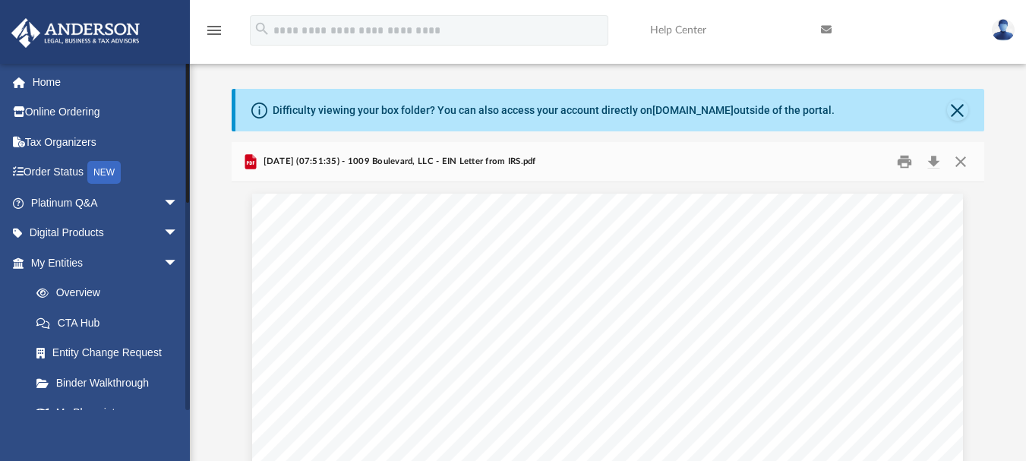
drag, startPoint x: 188, startPoint y: 279, endPoint x: 192, endPoint y: 47, distance: 231.6
click at [192, 47] on div "menu search Site Menu add jkabdalla@gmail.com My Profile Reset Password Logout …" at bounding box center [513, 307] width 1026 height 615
click at [163, 266] on span "arrow_drop_down" at bounding box center [178, 263] width 30 height 31
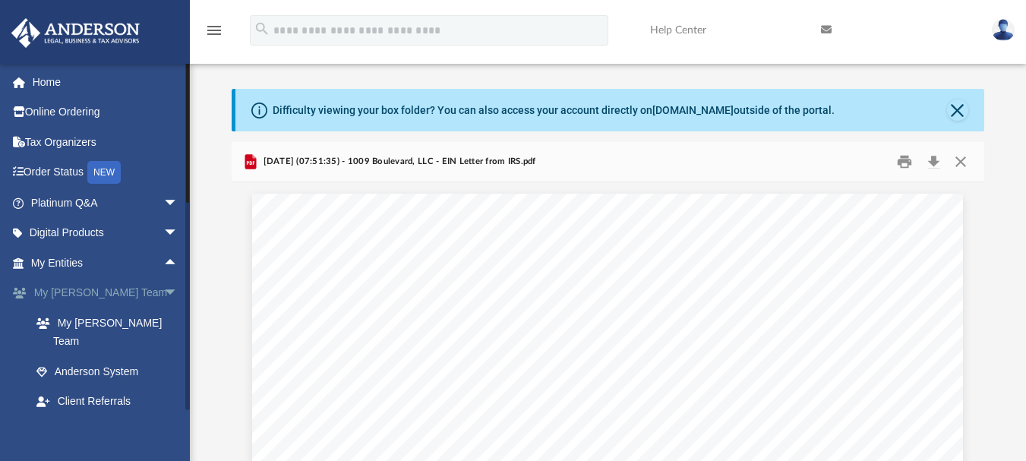
click at [163, 291] on span "arrow_drop_down" at bounding box center [178, 293] width 30 height 31
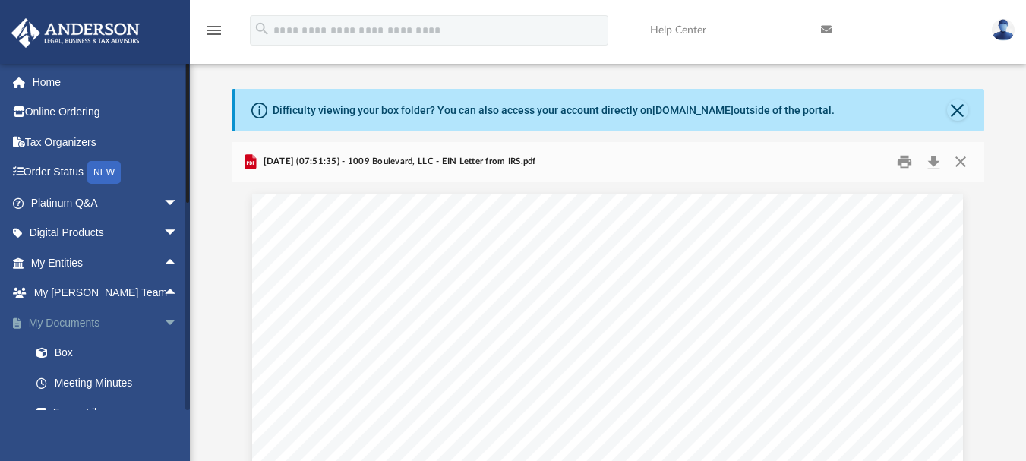
click at [163, 323] on span "arrow_drop_down" at bounding box center [178, 323] width 30 height 31
click at [163, 354] on span "arrow_drop_down" at bounding box center [178, 353] width 30 height 31
click at [163, 383] on span "arrow_drop_down" at bounding box center [178, 382] width 30 height 31
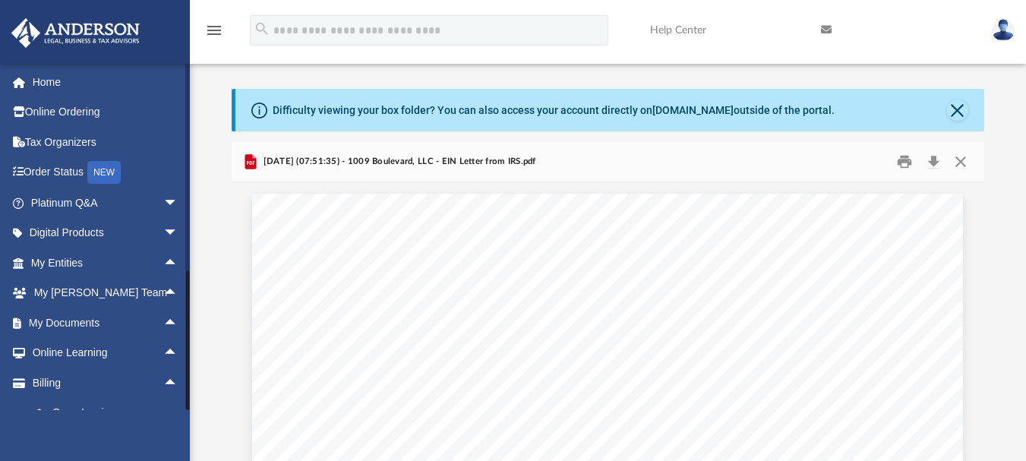
scroll to position [112, 0]
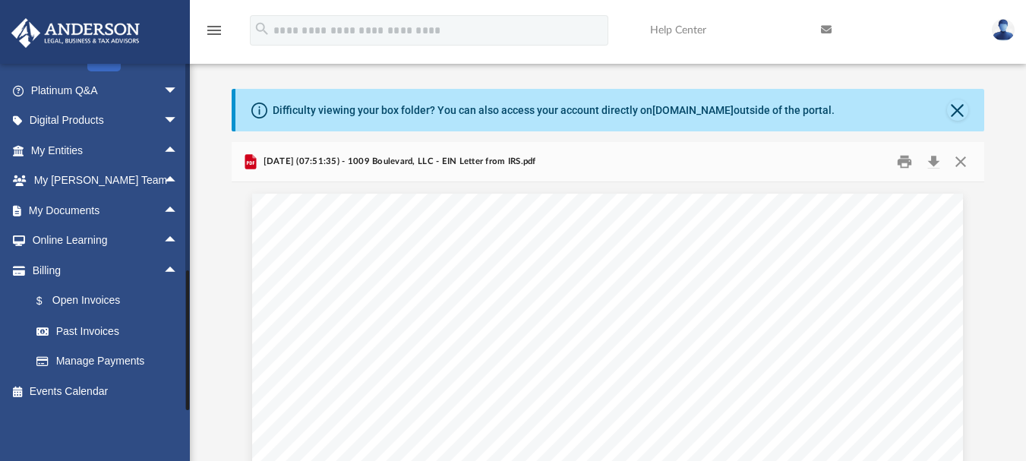
drag, startPoint x: 188, startPoint y: 361, endPoint x: 185, endPoint y: 416, distance: 55.6
click at [185, 416] on div "jkabdalla@gmail.com Sign Out jkabdalla@gmail.com Home Online Ordering Tax Organ…" at bounding box center [95, 293] width 190 height 461
click at [163, 271] on span "arrow_drop_up" at bounding box center [178, 270] width 30 height 31
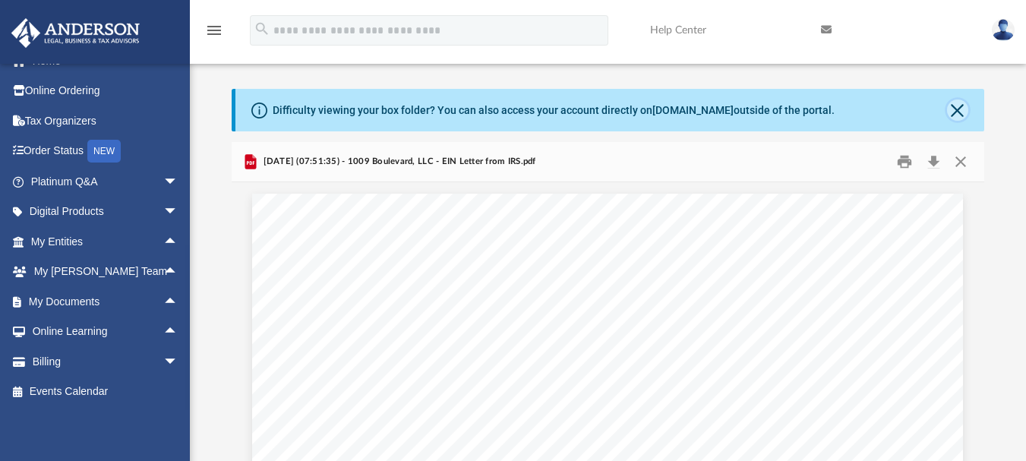
click at [957, 111] on button "Close" at bounding box center [957, 109] width 21 height 21
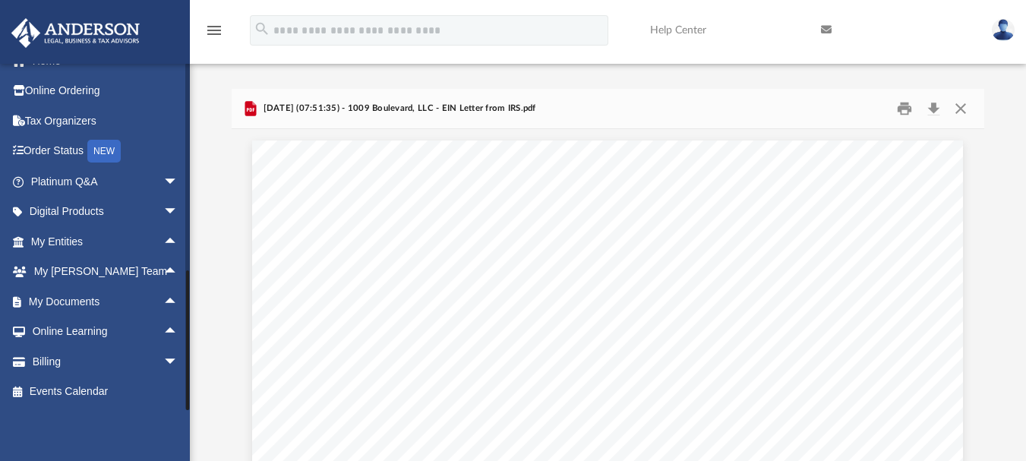
drag, startPoint x: 188, startPoint y: 370, endPoint x: 178, endPoint y: 438, distance: 69.0
click at [178, 438] on div "jkabdalla@gmail.com Sign Out jkabdalla@gmail.com Home Online Ordering Tax Organ…" at bounding box center [95, 293] width 190 height 461
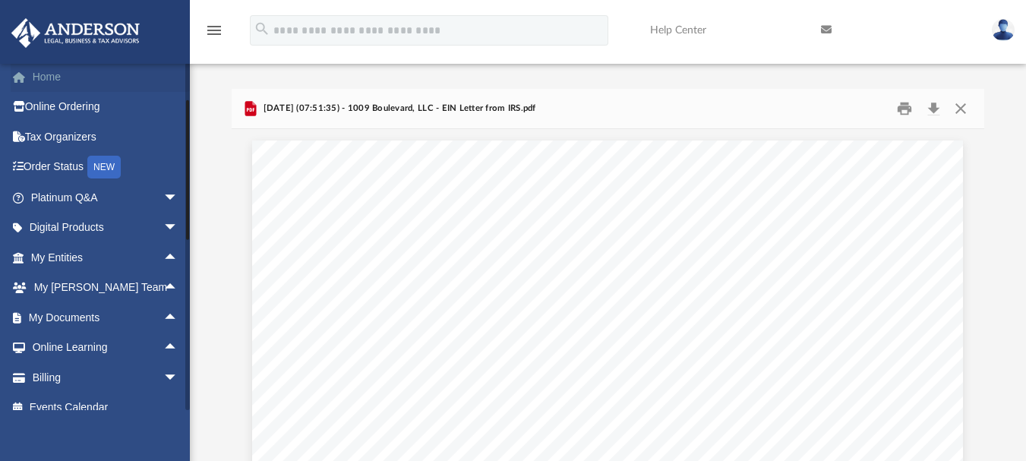
scroll to position [0, 0]
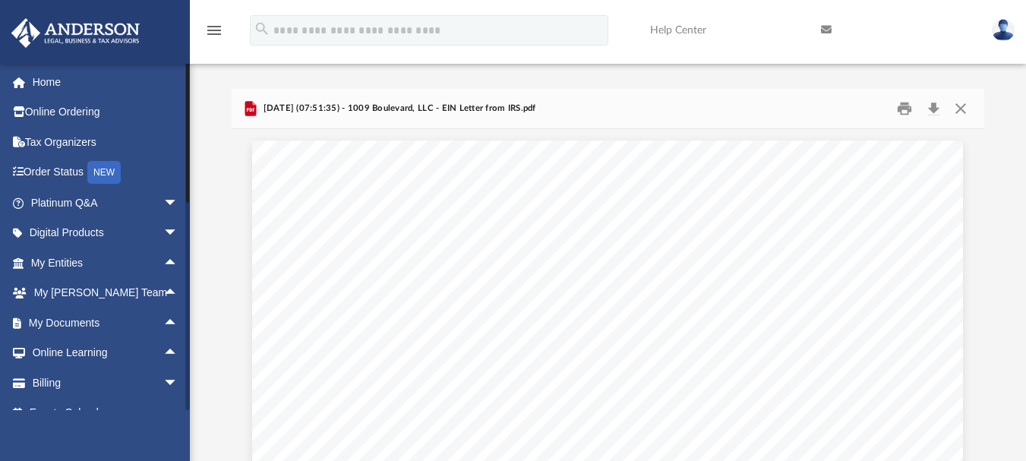
drag, startPoint x: 187, startPoint y: 286, endPoint x: 202, endPoint y: -92, distance: 378.4
click at [202, 0] on html "X Get a chance to win 6 months of Platinum for free just by filling out this su…" at bounding box center [513, 416] width 1026 height 833
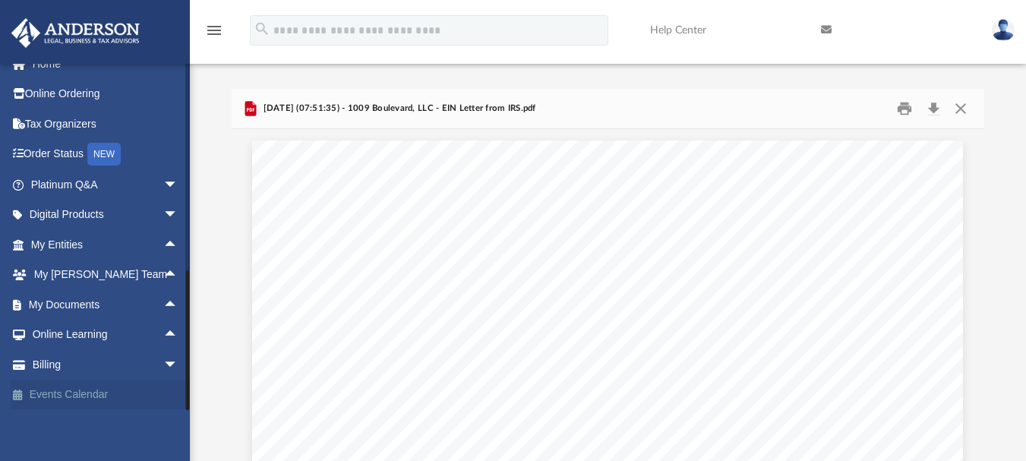
scroll to position [21, 0]
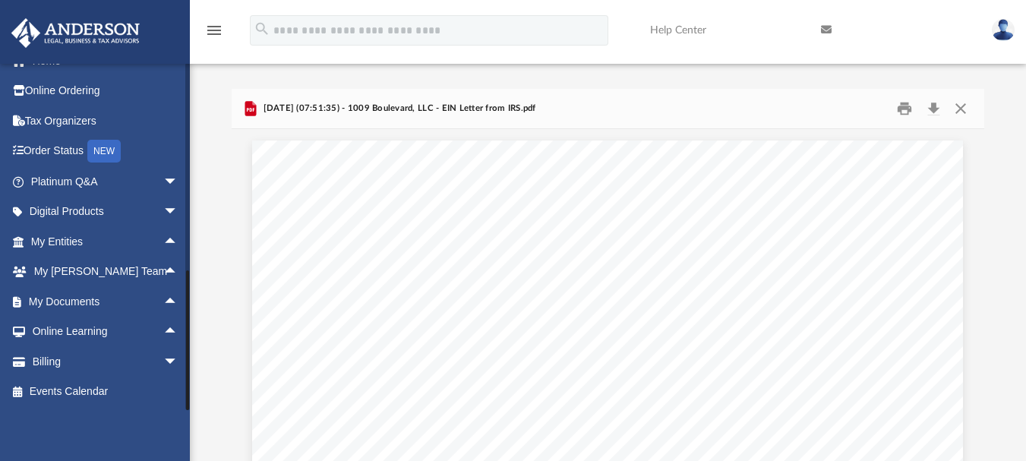
drag, startPoint x: 188, startPoint y: 105, endPoint x: 174, endPoint y: 481, distance: 376.9
click at [174, 460] on html "X Get a chance to win 6 months of Platinum for free just by filling out this su…" at bounding box center [513, 416] width 1026 height 833
click at [84, 389] on link "Events Calendar" at bounding box center [106, 392] width 191 height 30
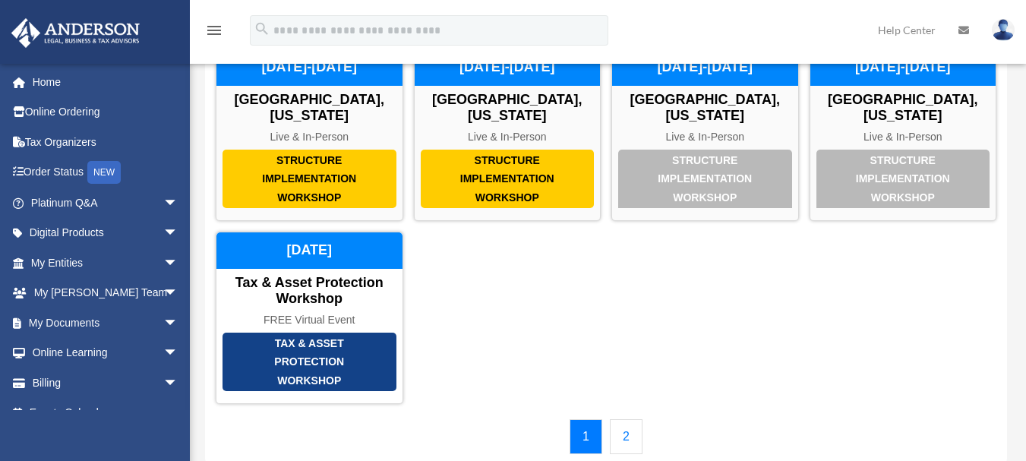
scroll to position [89, 0]
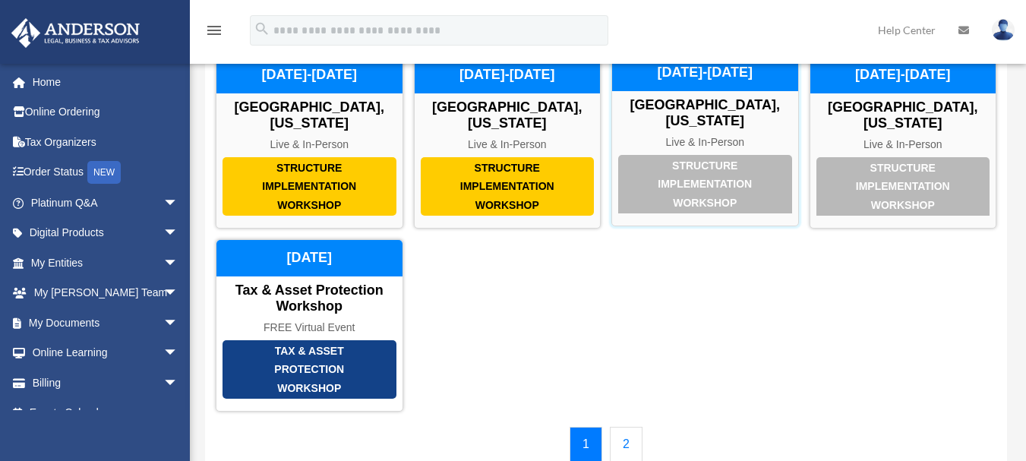
click at [691, 169] on div "Structure Implementation Workshop" at bounding box center [705, 184] width 174 height 59
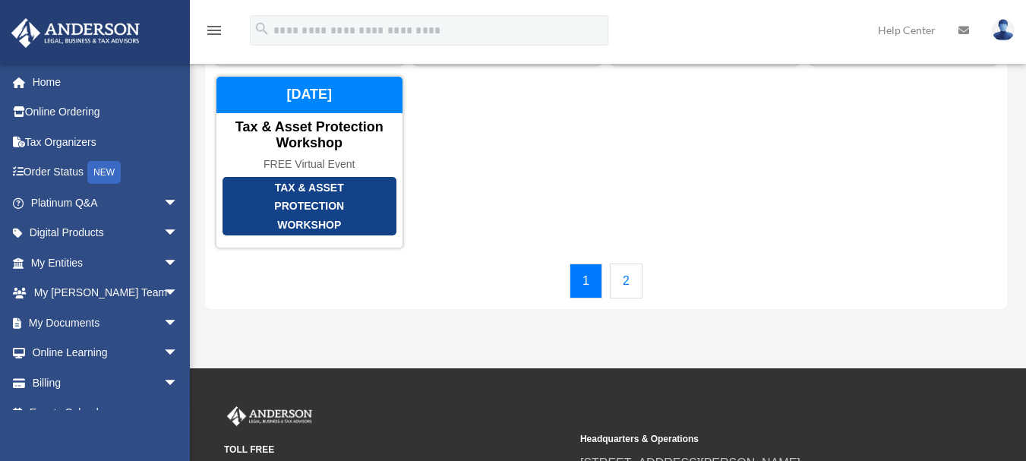
scroll to position [246, 0]
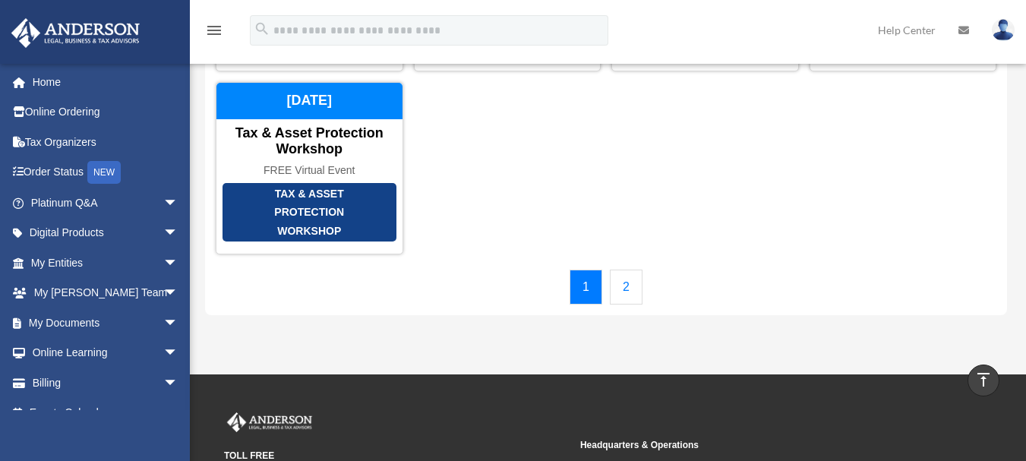
click at [630, 274] on link "2" at bounding box center [626, 287] width 33 height 35
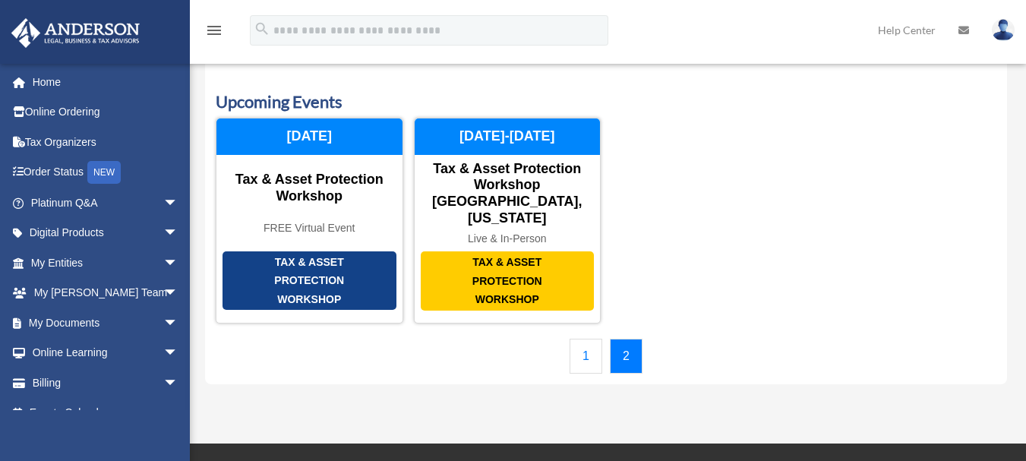
scroll to position [0, 0]
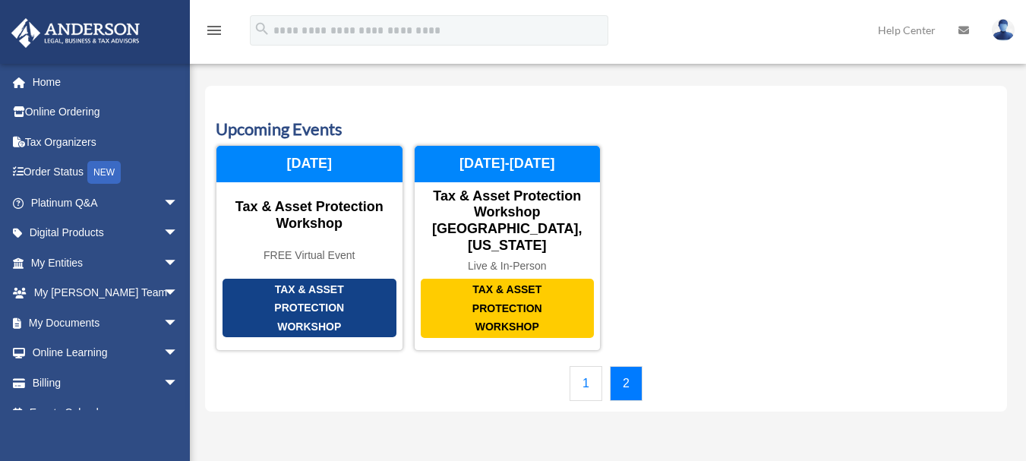
click at [581, 366] on link "1" at bounding box center [585, 383] width 33 height 35
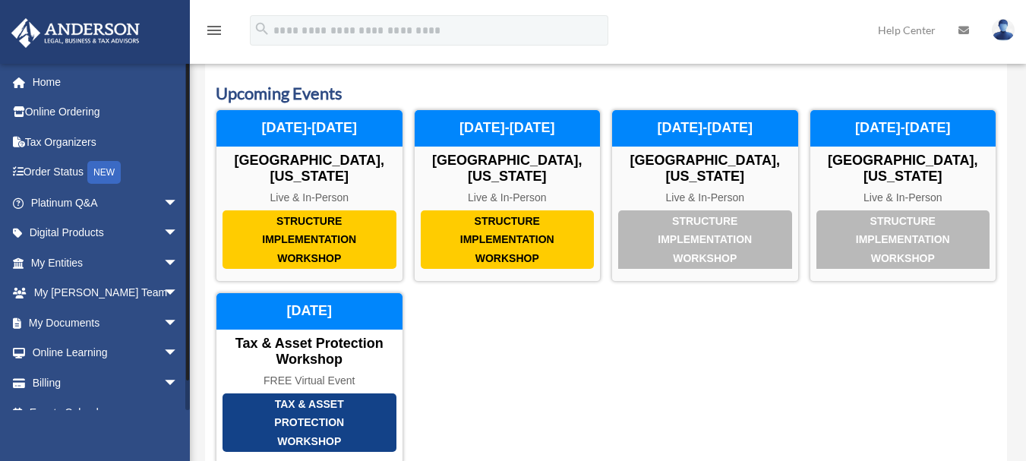
drag, startPoint x: 187, startPoint y: 228, endPoint x: 186, endPoint y: 219, distance: 9.1
click at [186, 219] on div at bounding box center [187, 221] width 3 height 317
click at [163, 203] on span "arrow_drop_down" at bounding box center [178, 203] width 30 height 31
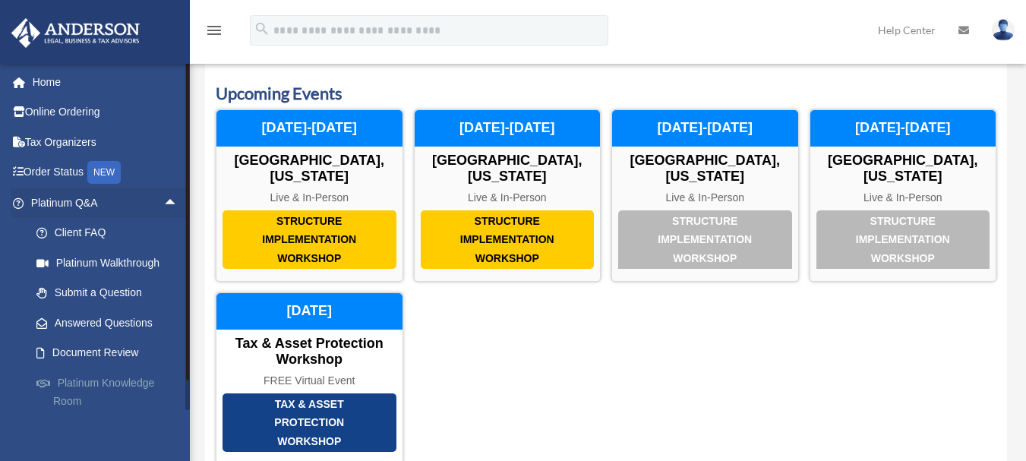
click at [111, 388] on link "Platinum Knowledge Room" at bounding box center [111, 391] width 180 height 49
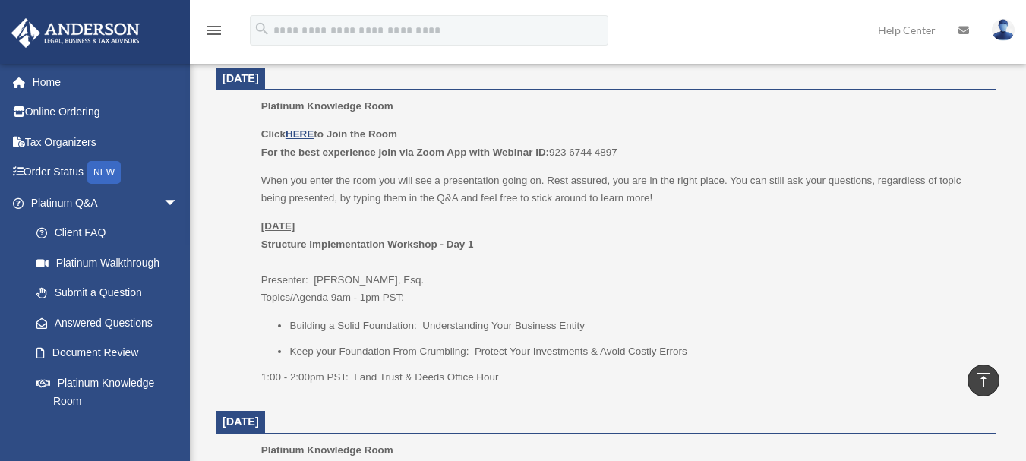
scroll to position [651, 0]
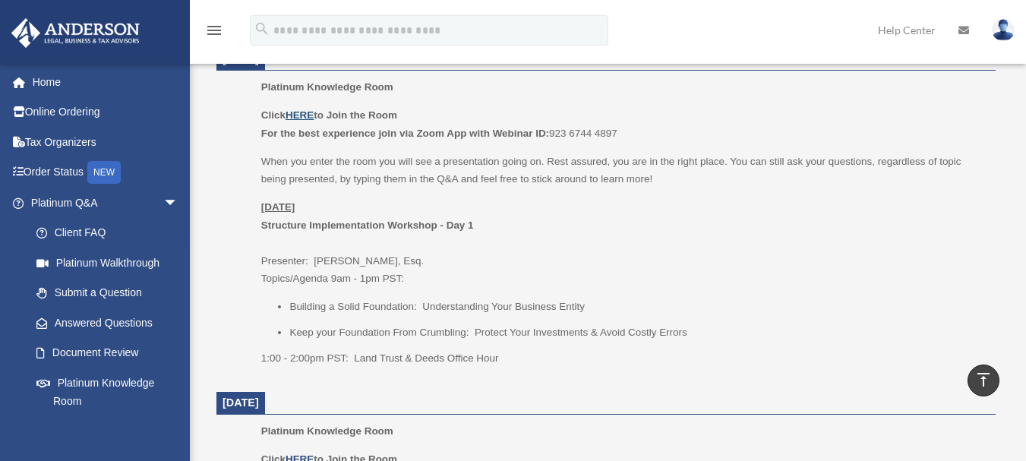
click at [301, 116] on u "HERE" at bounding box center [299, 114] width 28 height 11
